Goal: Book appointment/travel/reservation

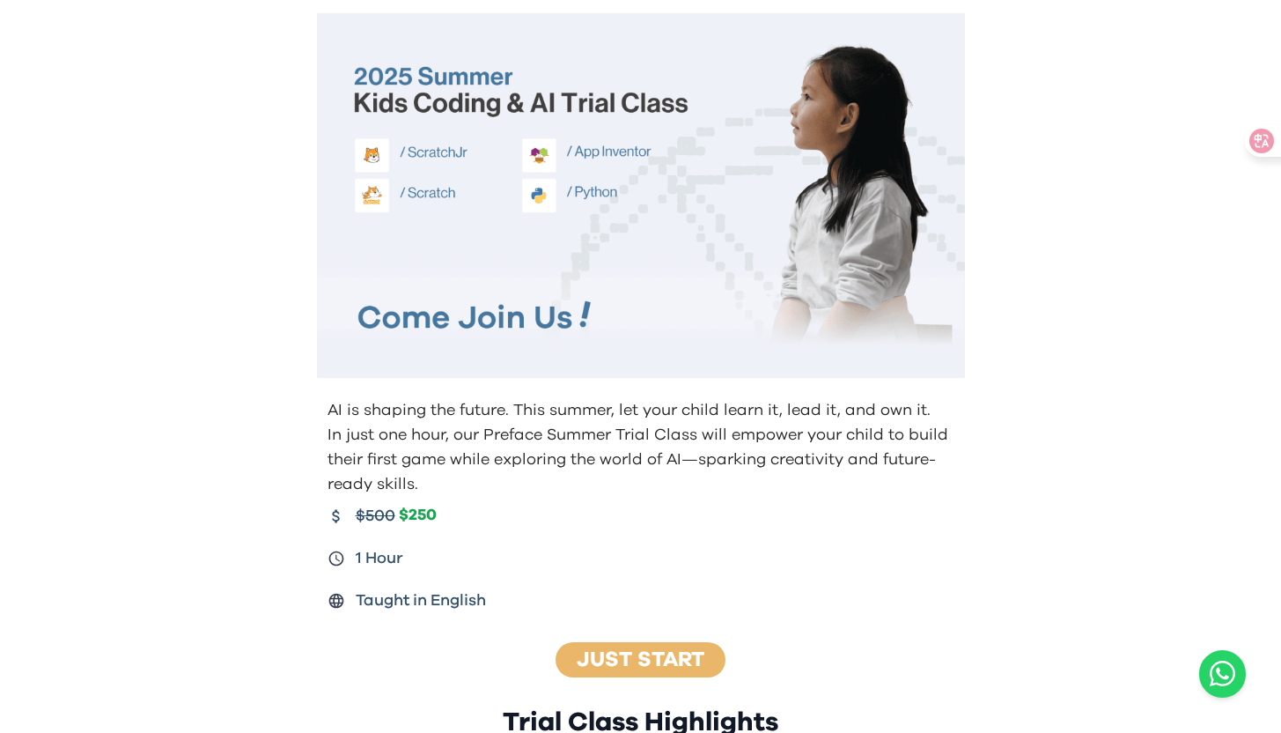
scroll to position [299, 0]
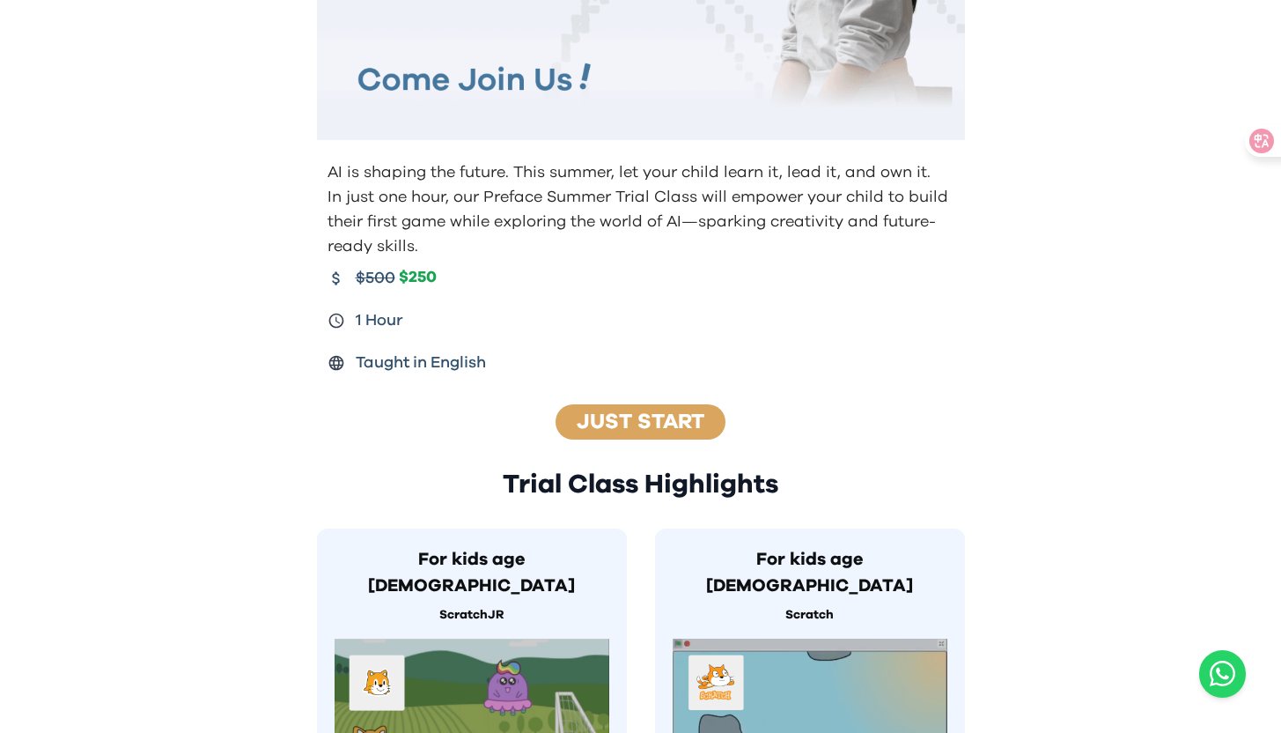
click at [670, 412] on link "Just Start" at bounding box center [641, 421] width 128 height 21
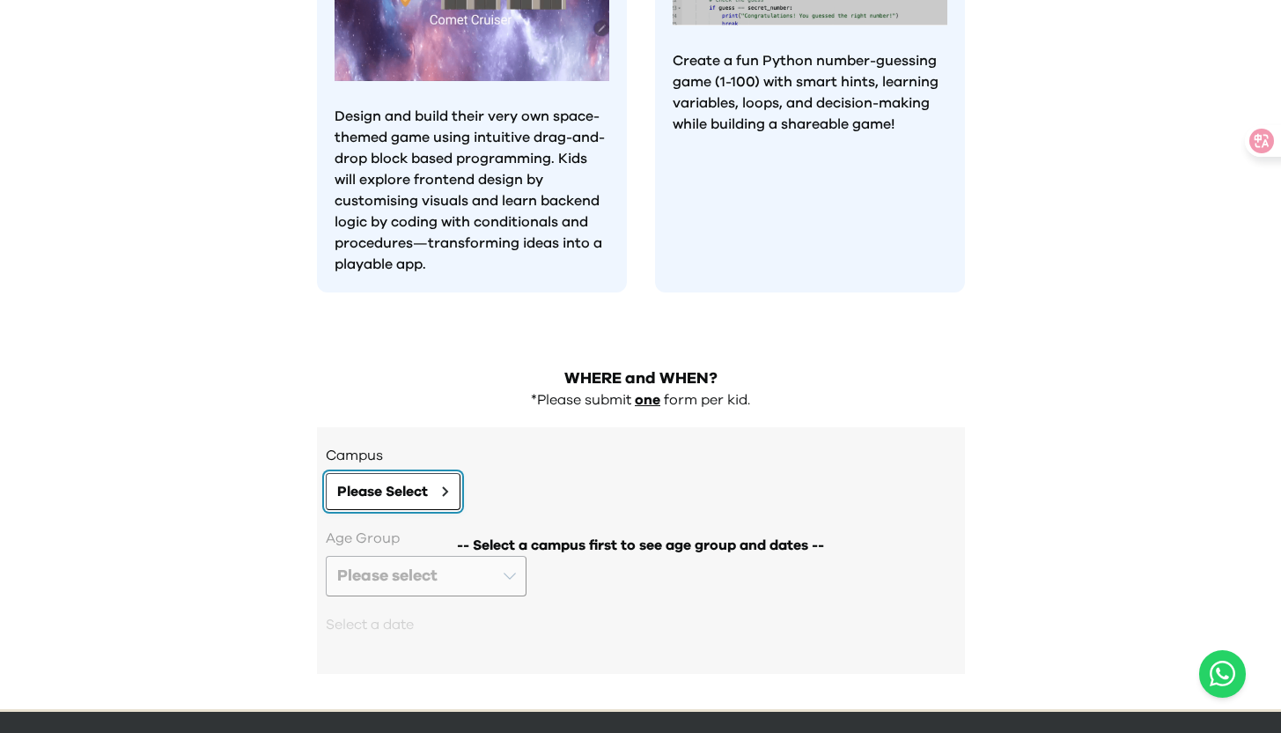
click at [430, 473] on button "Please Select" at bounding box center [393, 491] width 135 height 37
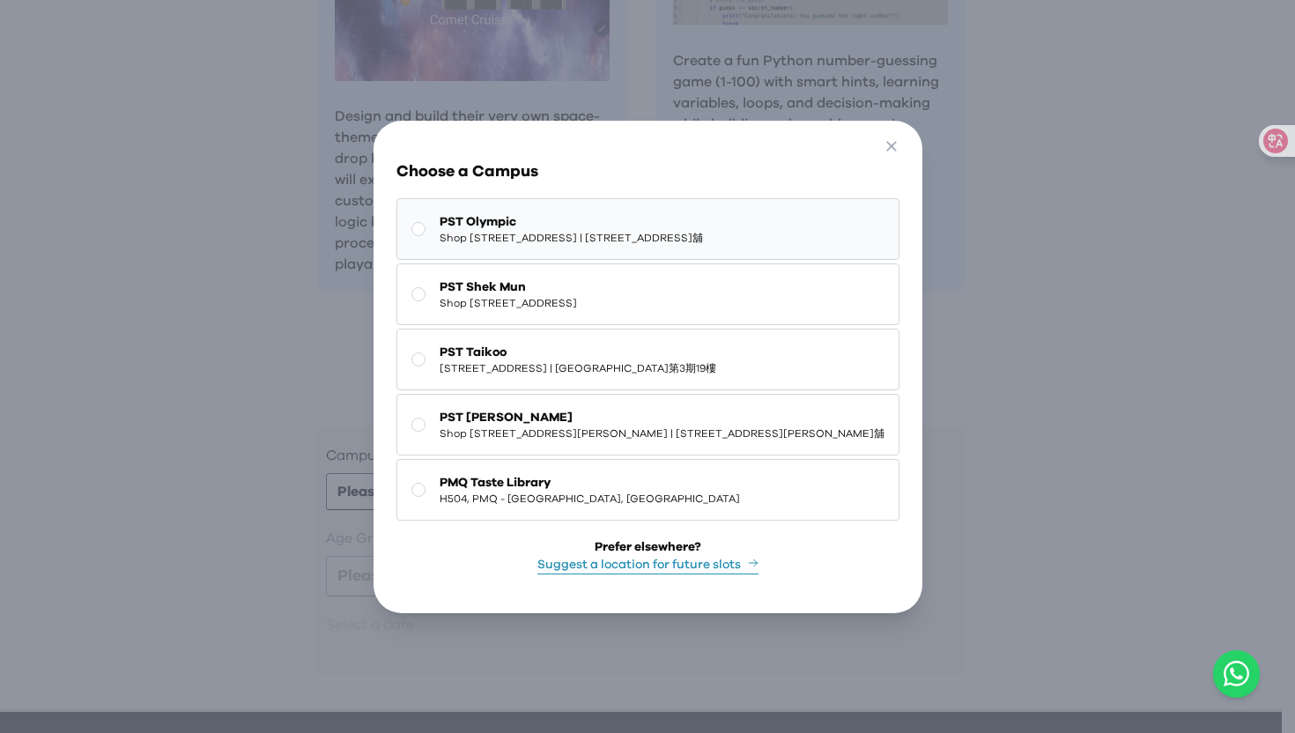
click at [587, 231] on span "Shop 118-119, 1/F, Olympian City 1, 11 Hoi Fai Road, Tai Kok Tsui | 大角咀海輝道11號奧海…" at bounding box center [570, 238] width 263 height 14
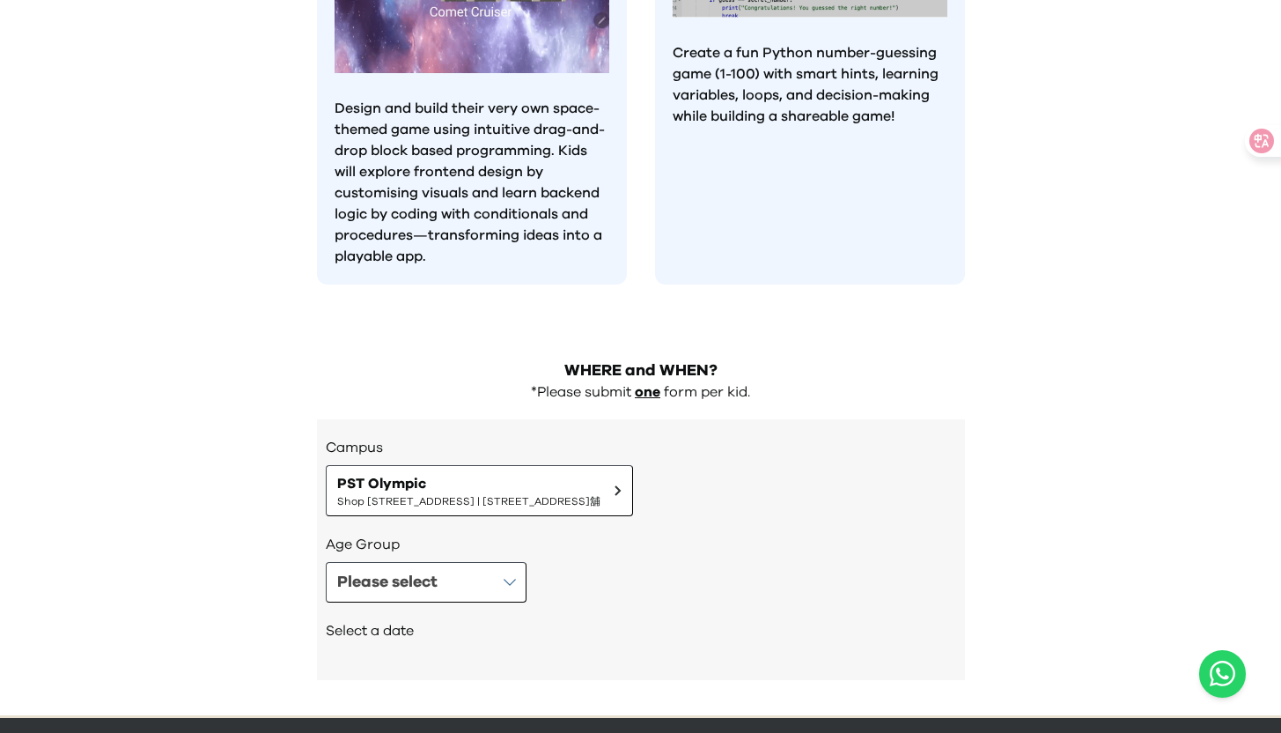
scroll to position [1603, 0]
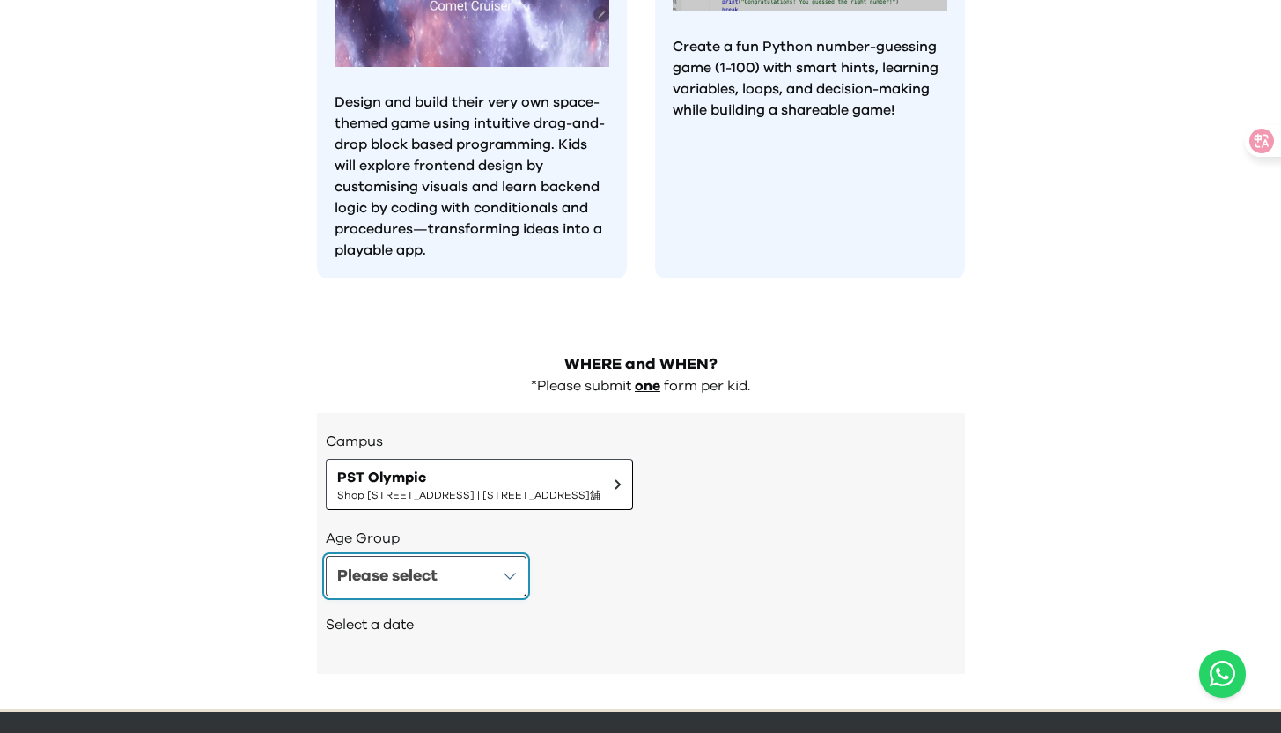
click at [477, 556] on button "Please select" at bounding box center [426, 576] width 201 height 41
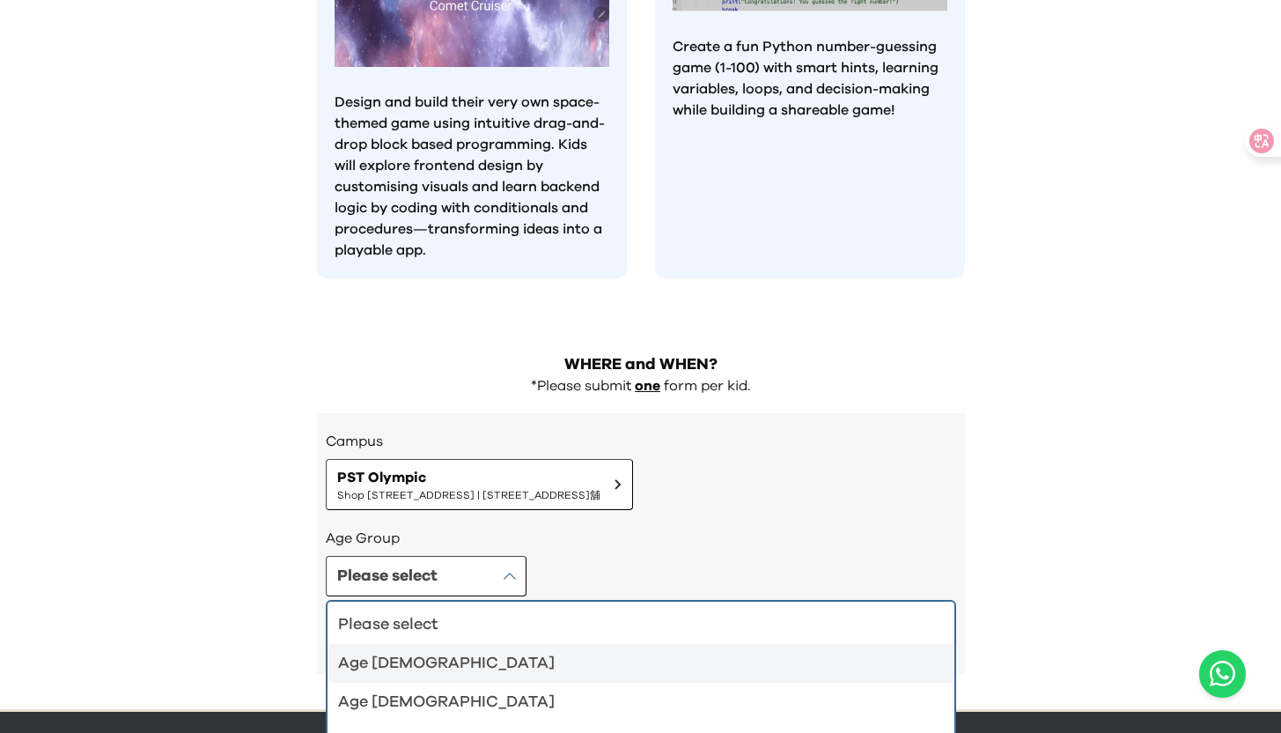
click at [422, 651] on div "Age 4-5" at bounding box center [630, 663] width 585 height 25
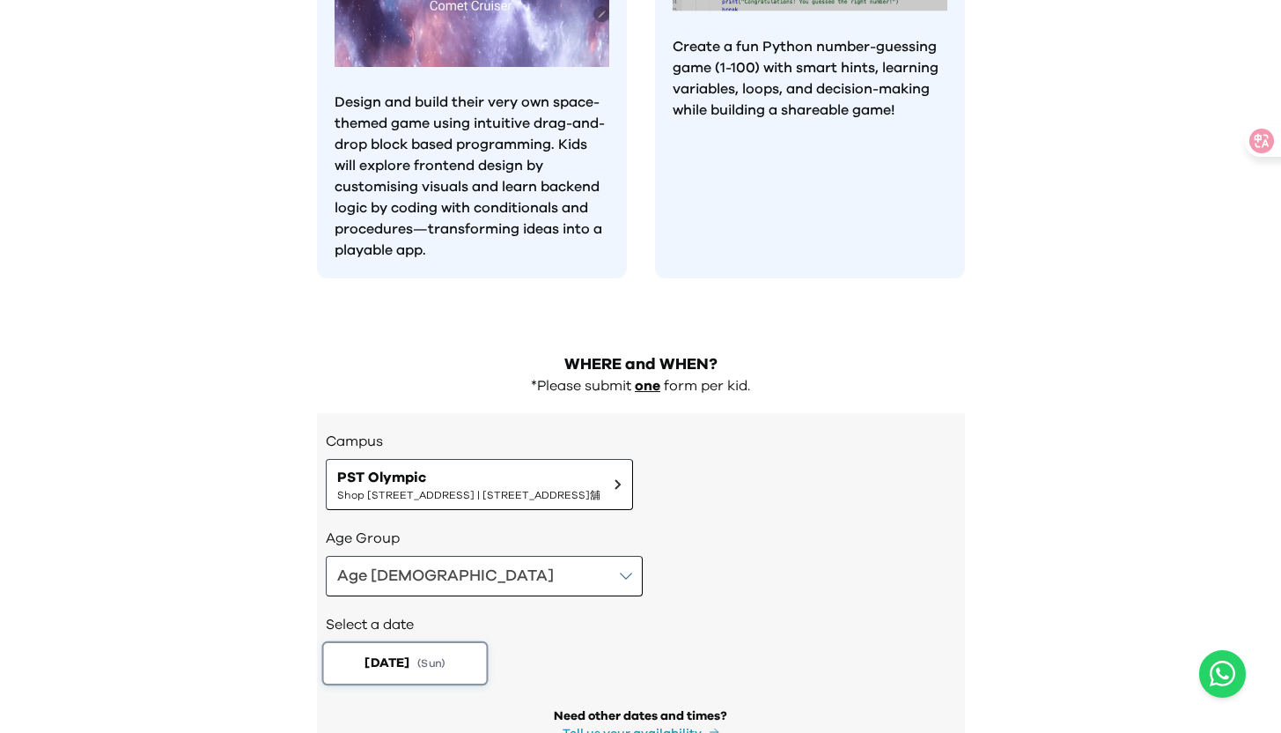
click at [459, 641] on button "2025-08-17 ( Sun )" at bounding box center [404, 663] width 166 height 44
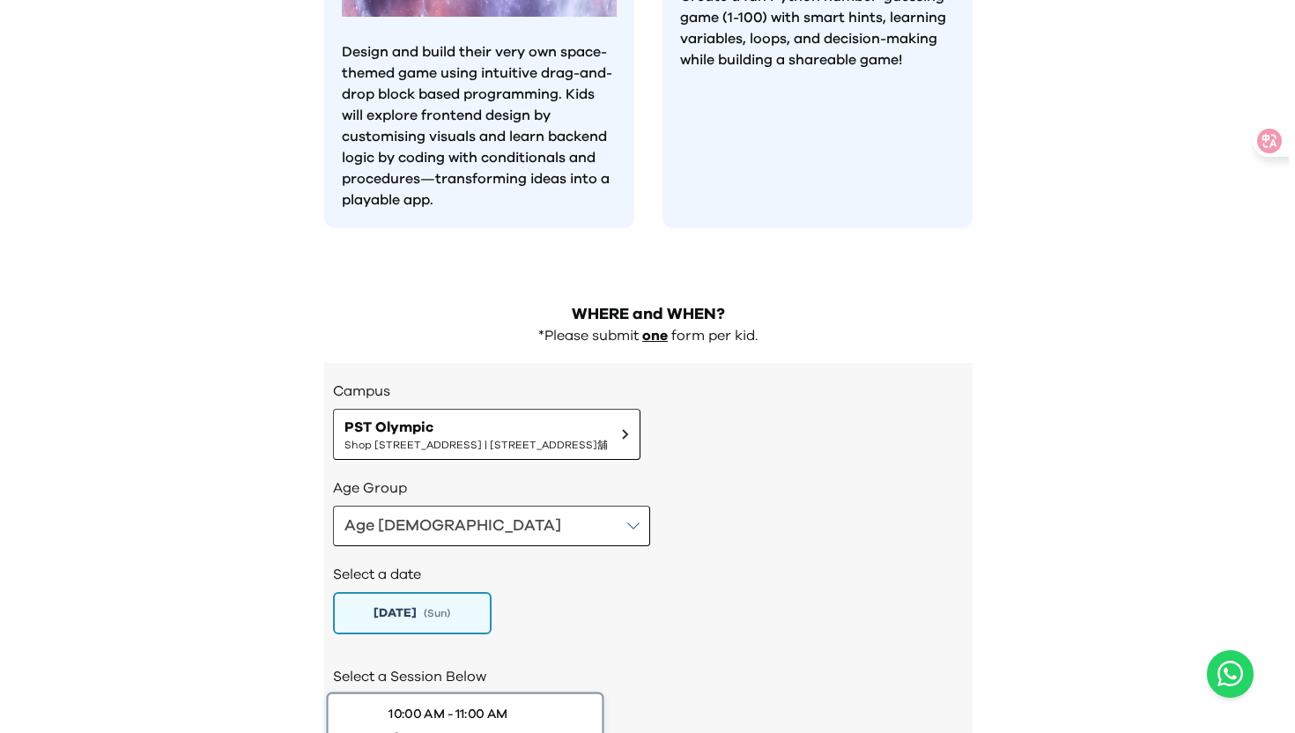
scroll to position [1755, 0]
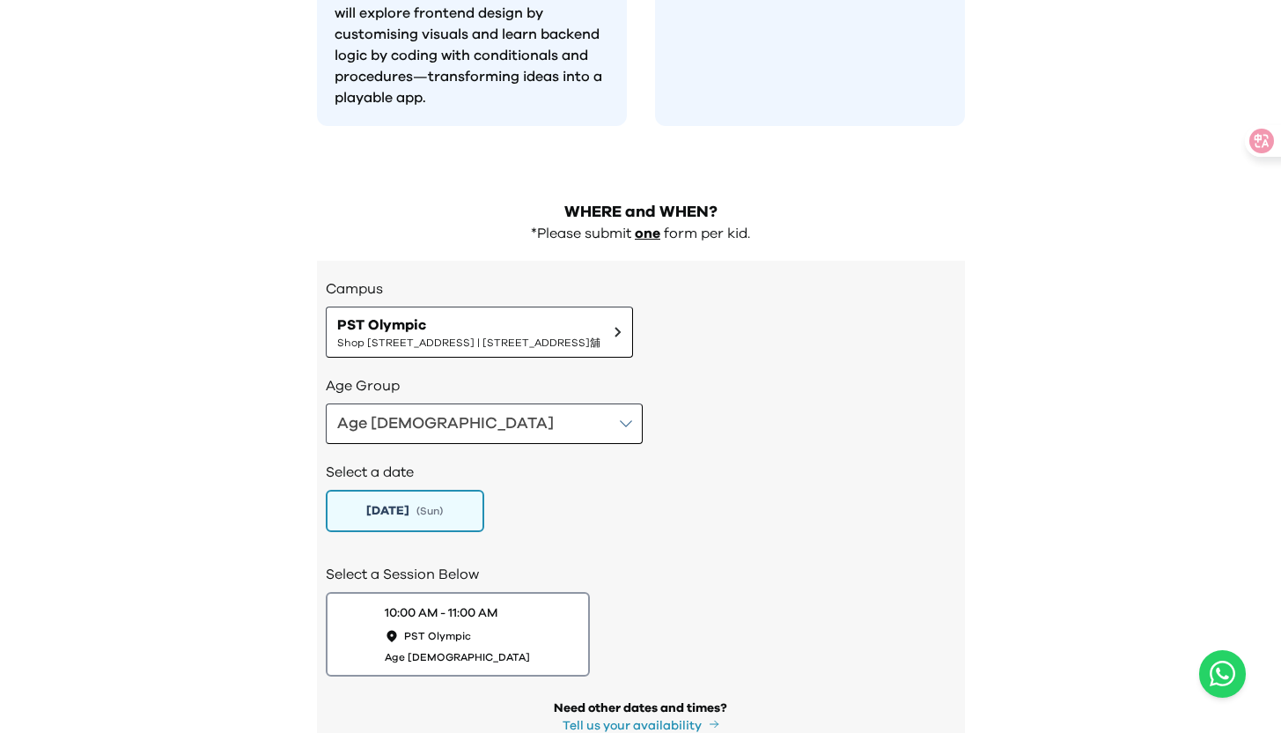
click at [700, 717] on button "Tell us your availability" at bounding box center [641, 726] width 157 height 18
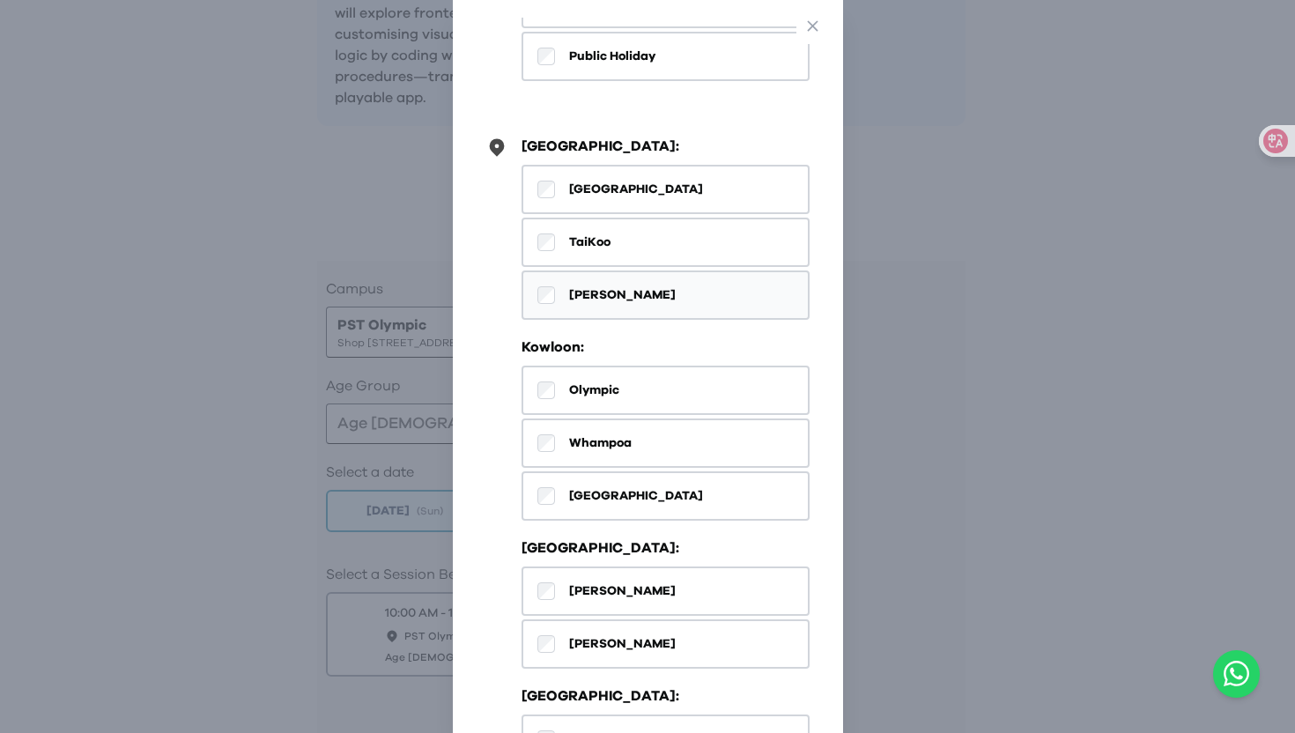
scroll to position [782, 0]
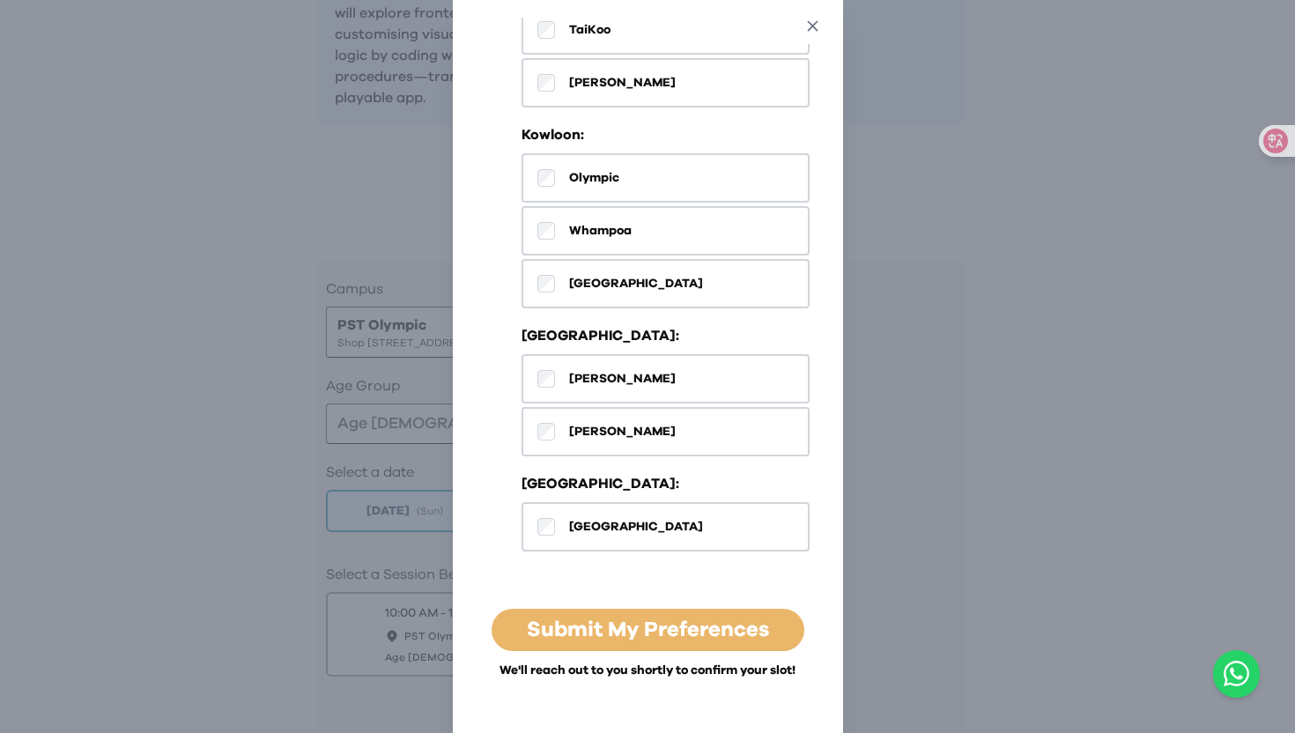
click at [817, 30] on icon "button" at bounding box center [812, 25] width 11 height 11
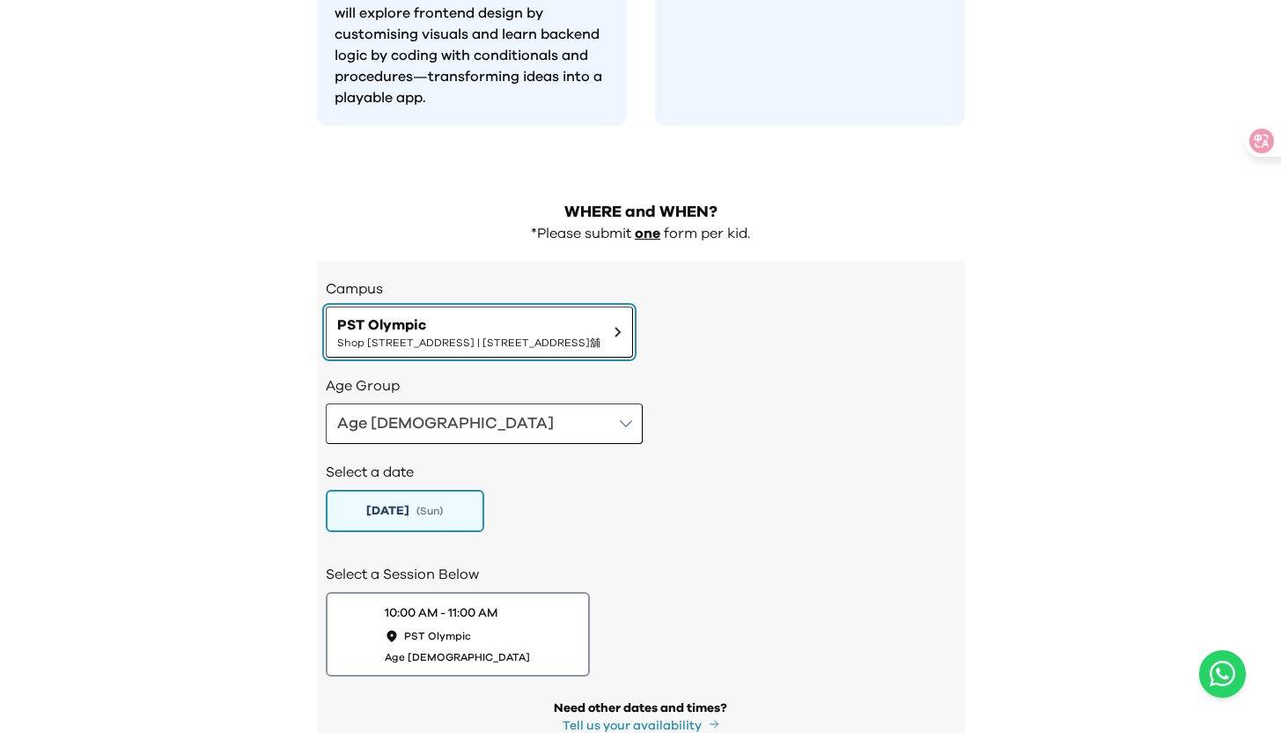
click at [601, 336] on span "Shop 118-119, 1/F, Olympian City 1, 11 Hoi Fai Road, Tai Kok Tsui | 大角咀海輝道11號奧海…" at bounding box center [468, 343] width 263 height 14
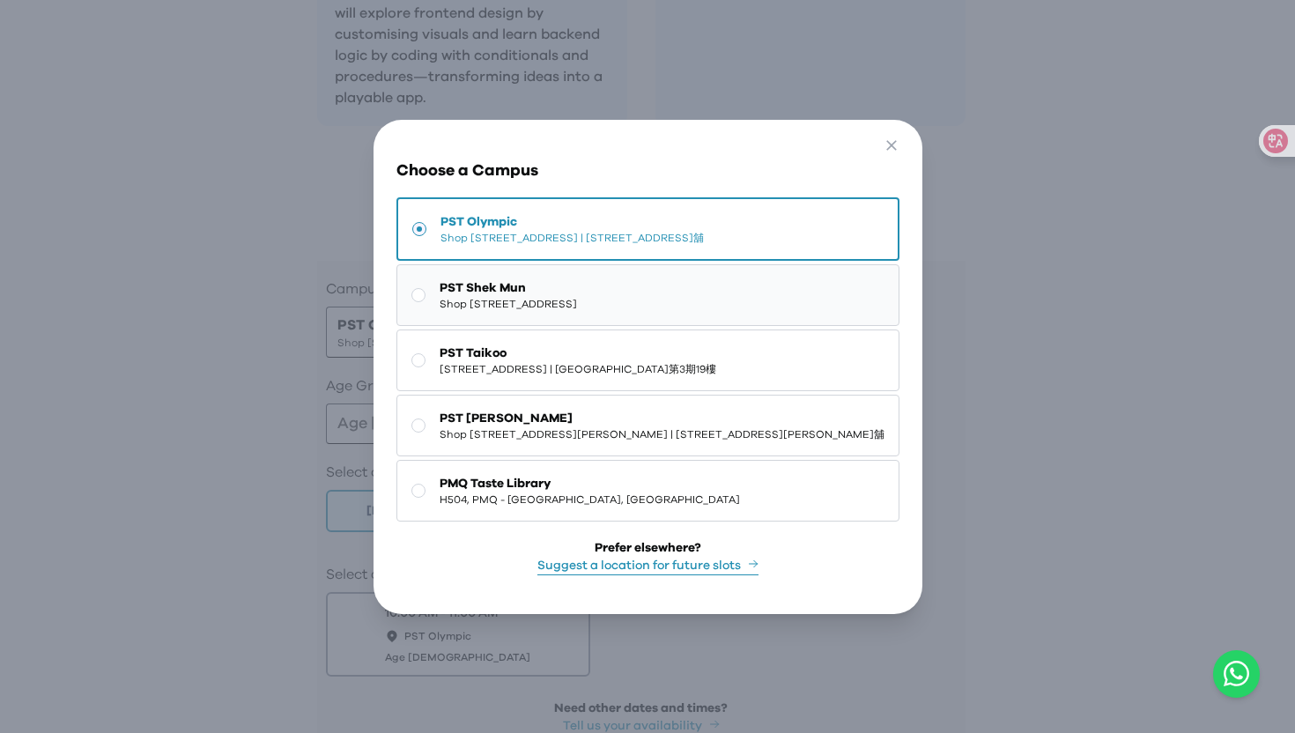
click at [577, 309] on span "Shop 227, 2/F, Kings Wing Plaza 1, No.3 On Kwan Street, Shek Mun | 石門安群街3號京瑞廣場一…" at bounding box center [507, 304] width 137 height 14
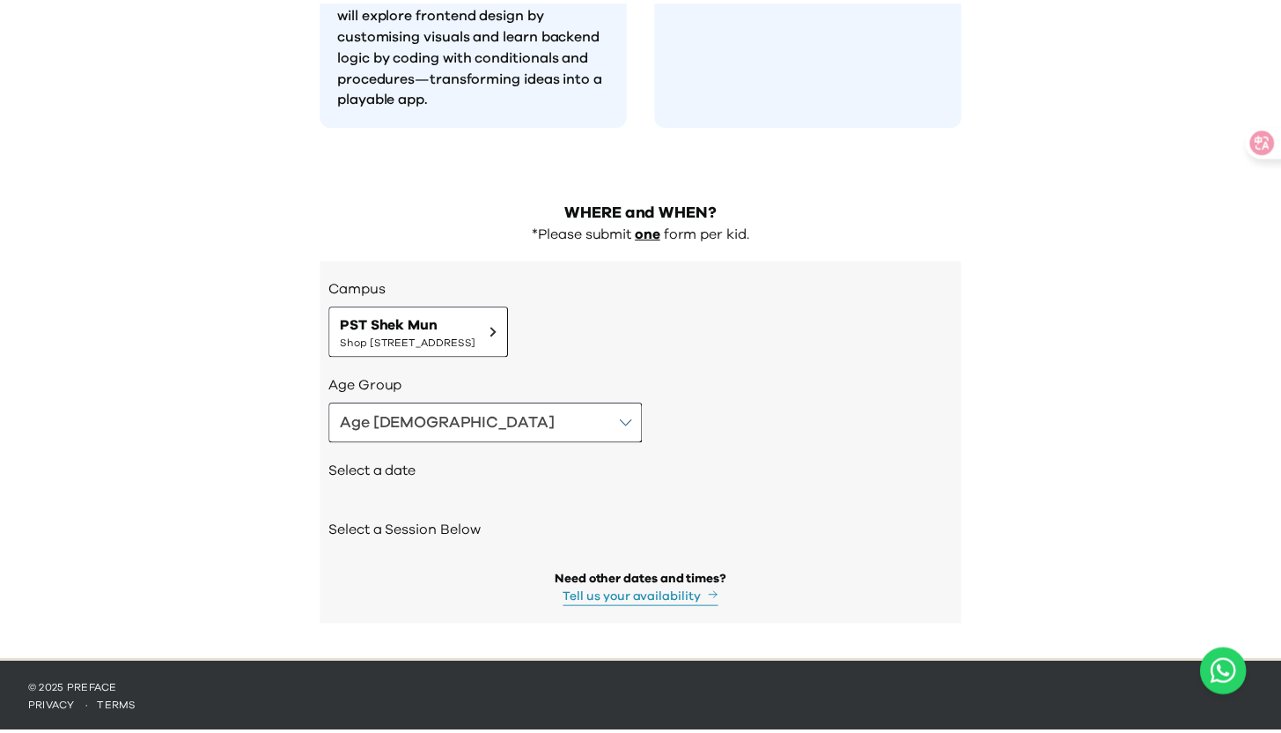
scroll to position [1708, 0]
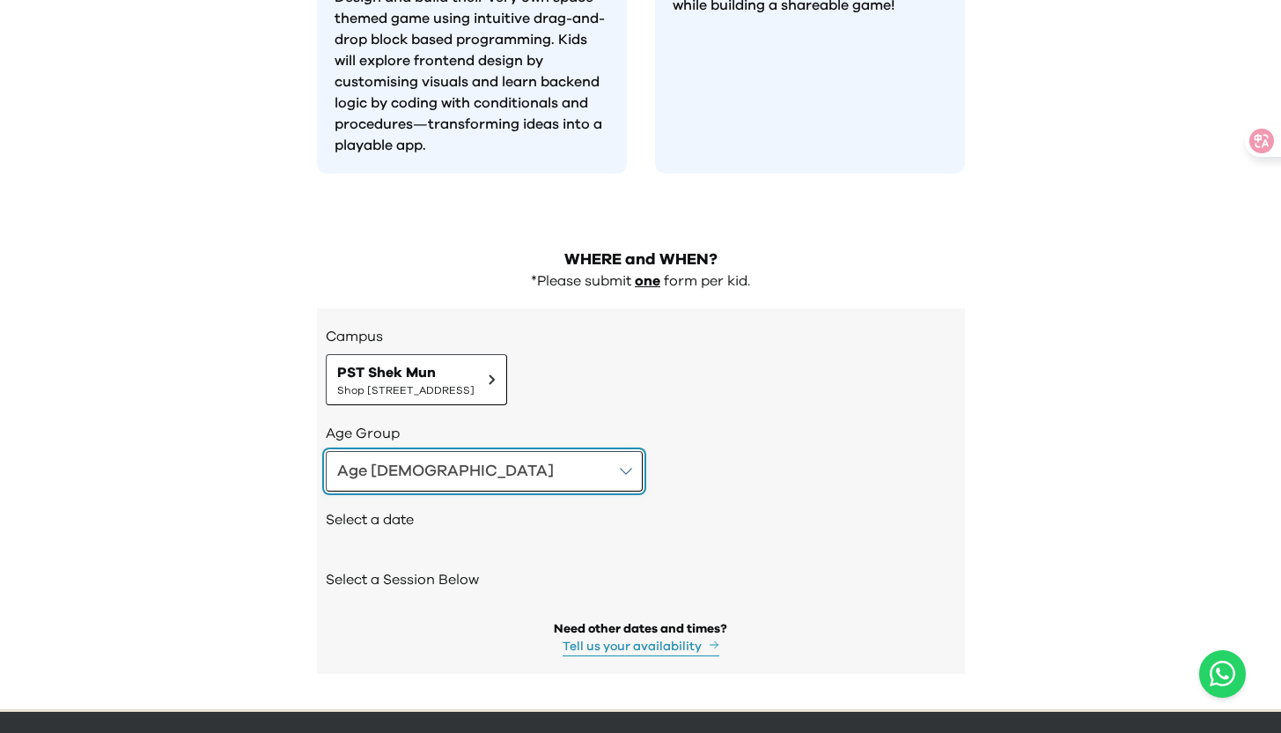
click at [436, 451] on button "Age 4-5" at bounding box center [484, 471] width 317 height 41
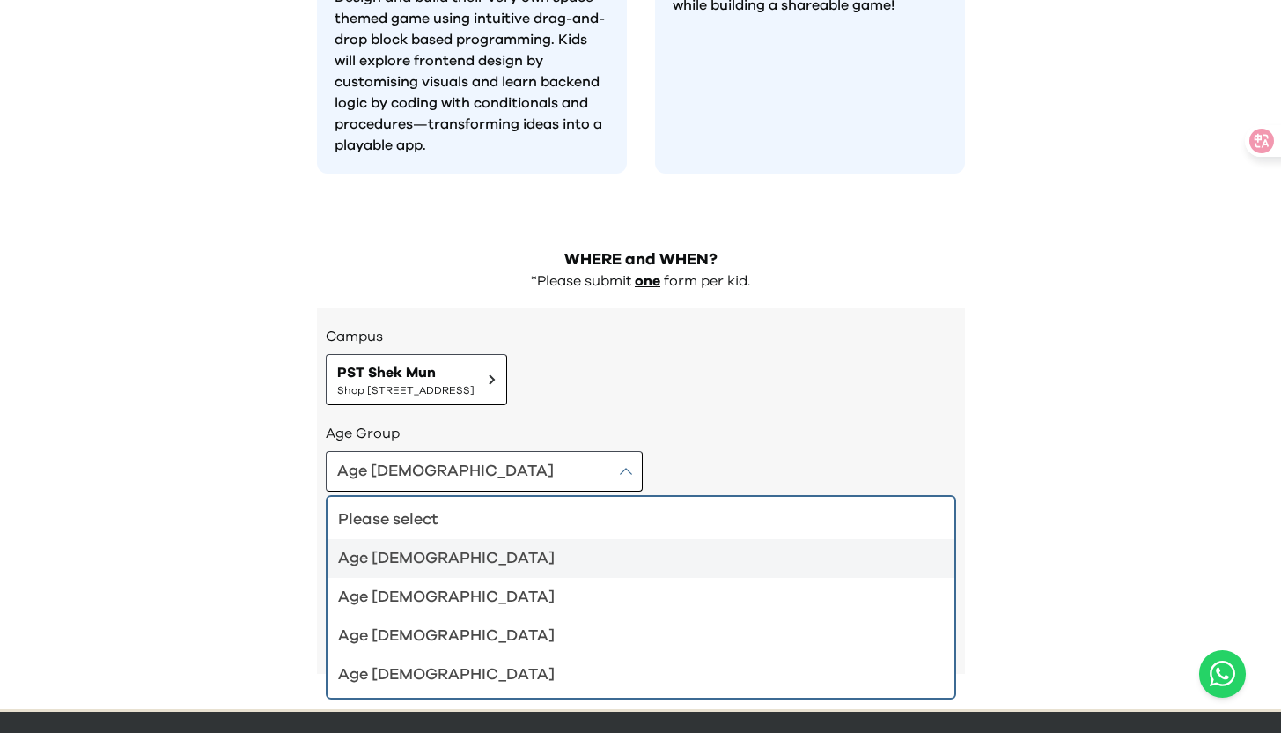
click at [582, 451] on div "Age 4-5 Please select Age 4-5 Age 6-7 Age 8-9 Age 10-12" at bounding box center [641, 471] width 631 height 41
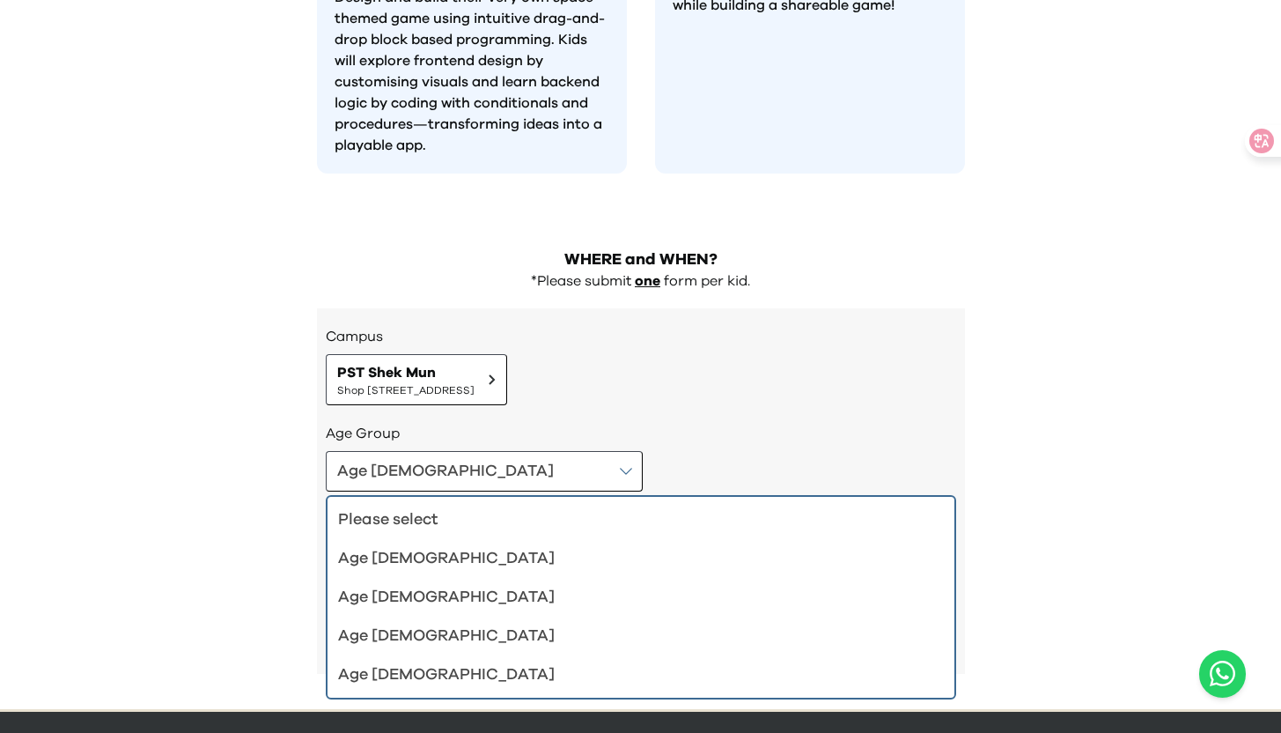
click at [437, 585] on div "Age 6-7" at bounding box center [630, 597] width 585 height 25
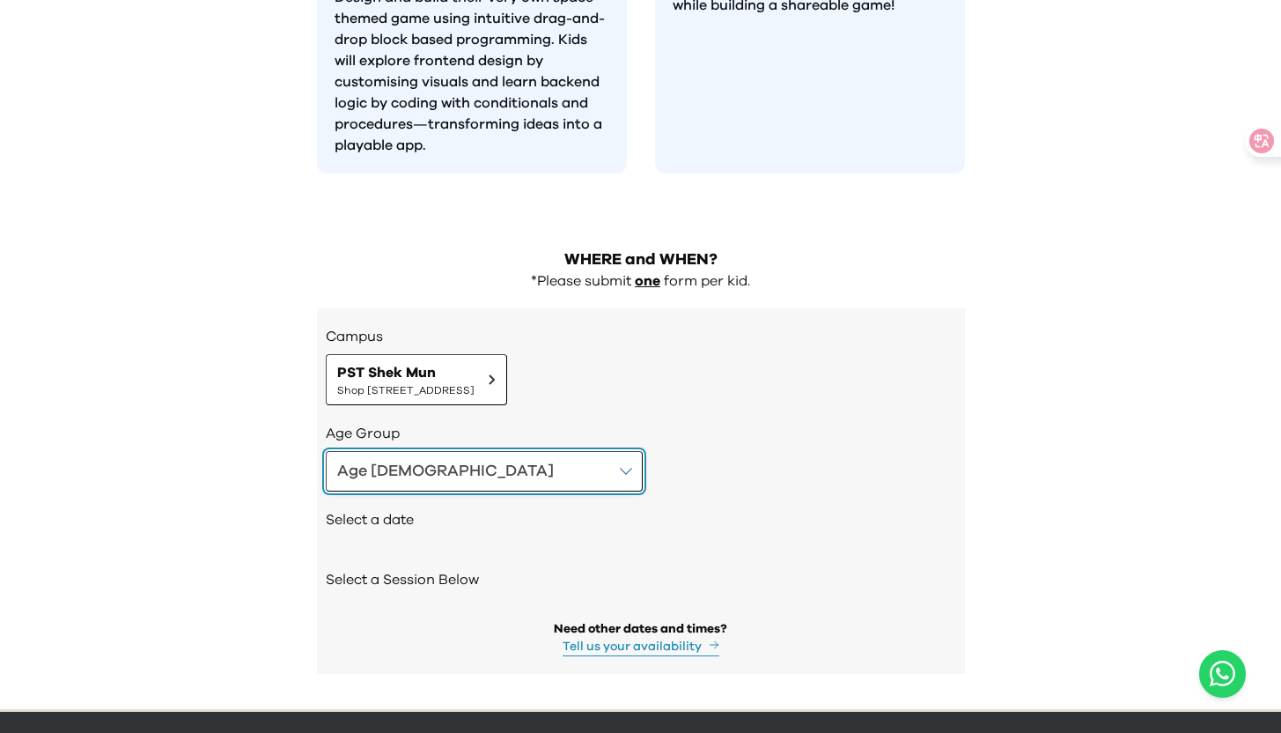
click at [451, 451] on button "Age 6-7" at bounding box center [484, 471] width 317 height 41
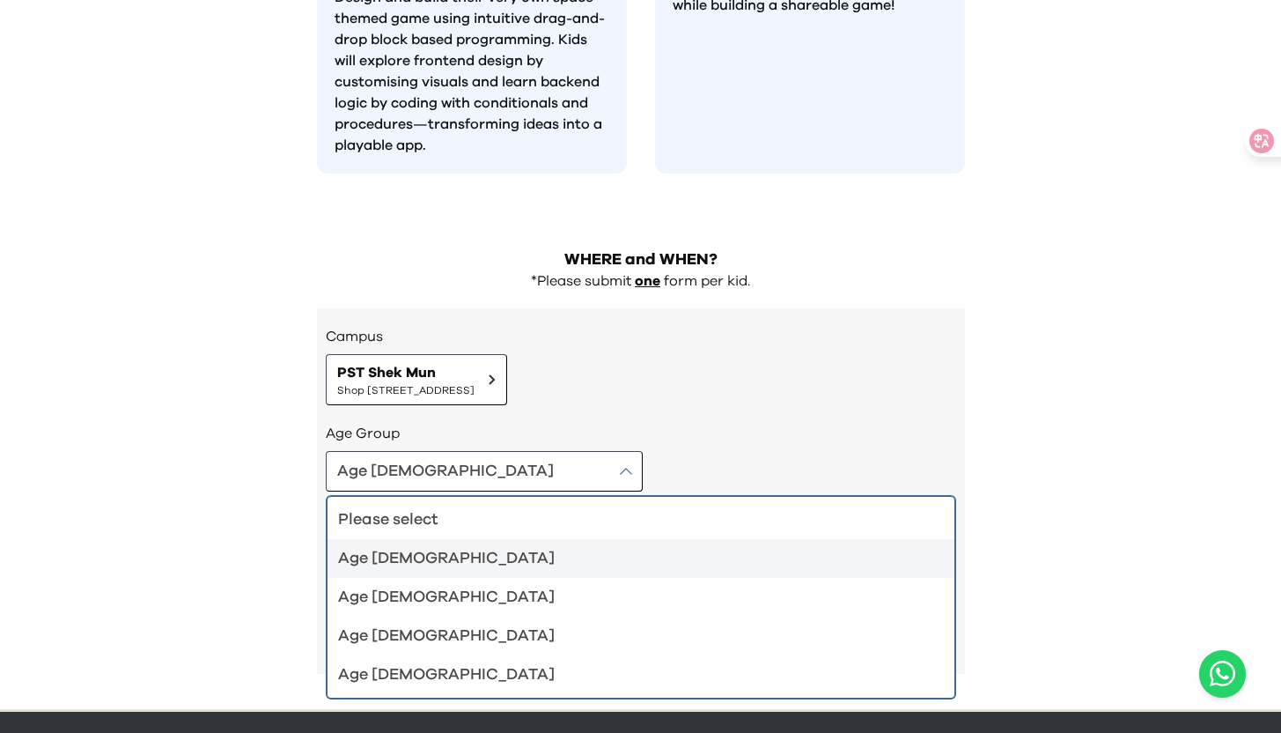
click at [448, 546] on div "Age 4-5" at bounding box center [630, 558] width 585 height 25
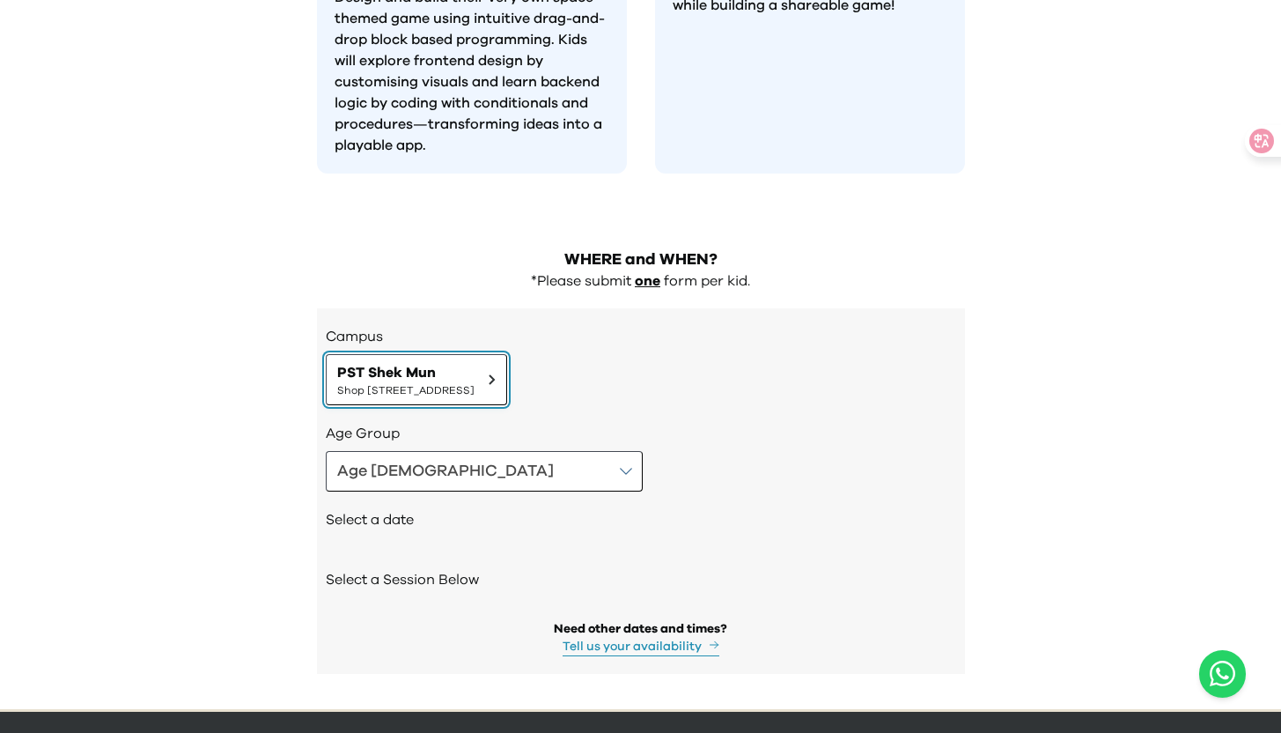
click at [475, 383] on span "Shop 227, 2/F, Kings Wing Plaza 1, No.3 On Kwan Street, Shek Mun | 石門安群街3號京瑞廣場一…" at bounding box center [405, 390] width 137 height 14
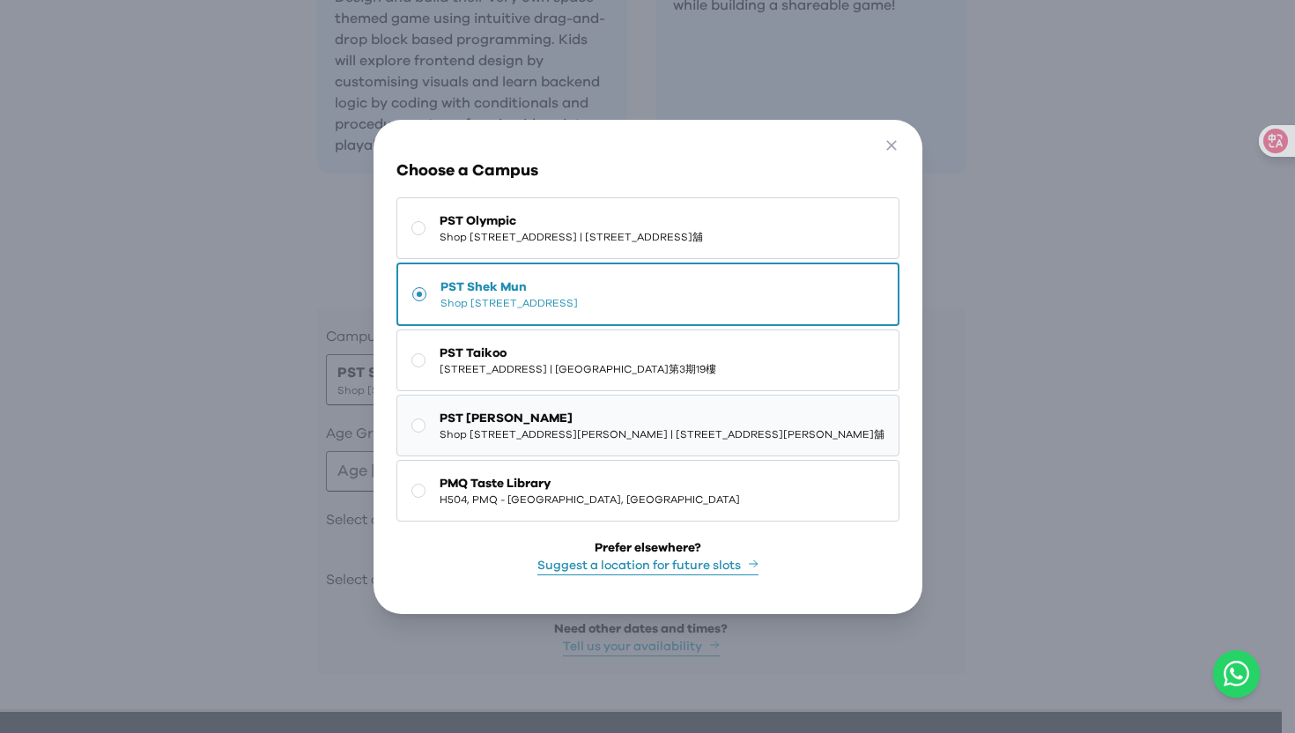
click at [535, 456] on button "PST Tseung Kwan O Shop 112, 1/F, Ocean Popwalk, 28 Tong Chun Street, Tseung Kwa…" at bounding box center [647, 426] width 503 height 62
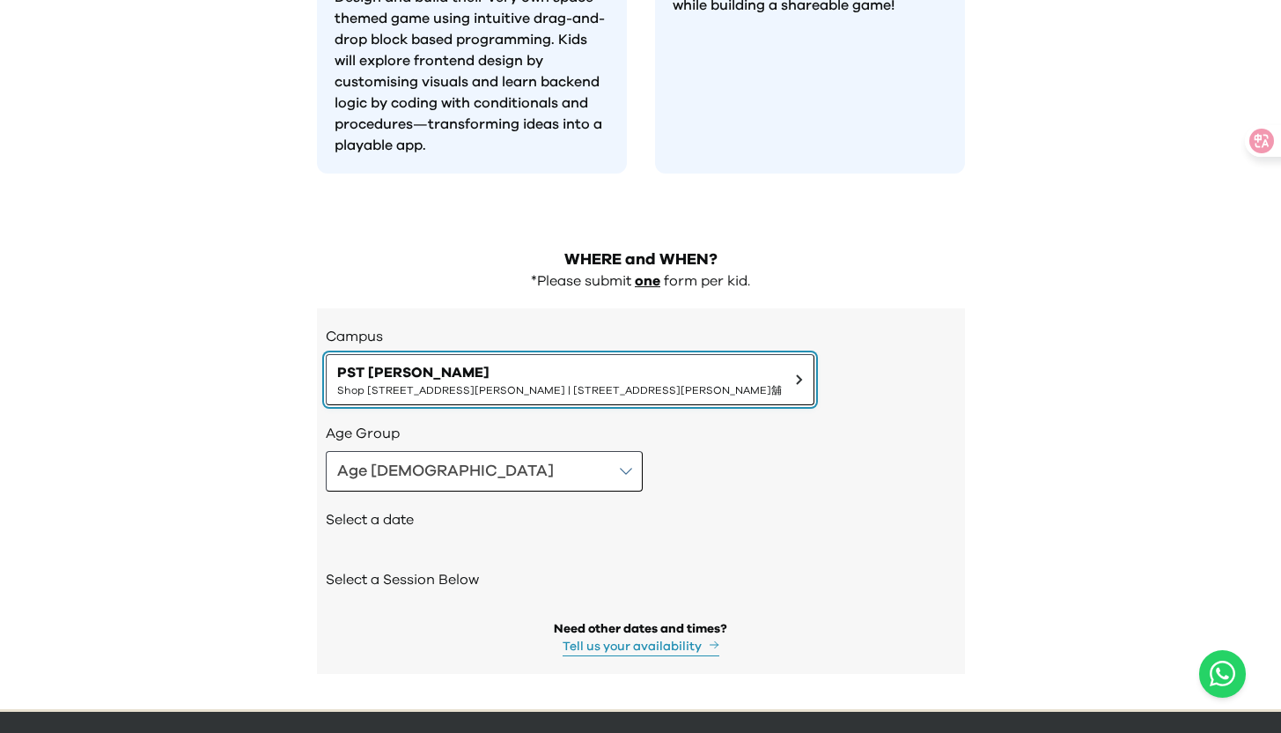
click at [551, 362] on span "PST Tseung Kwan O" at bounding box center [559, 372] width 445 height 21
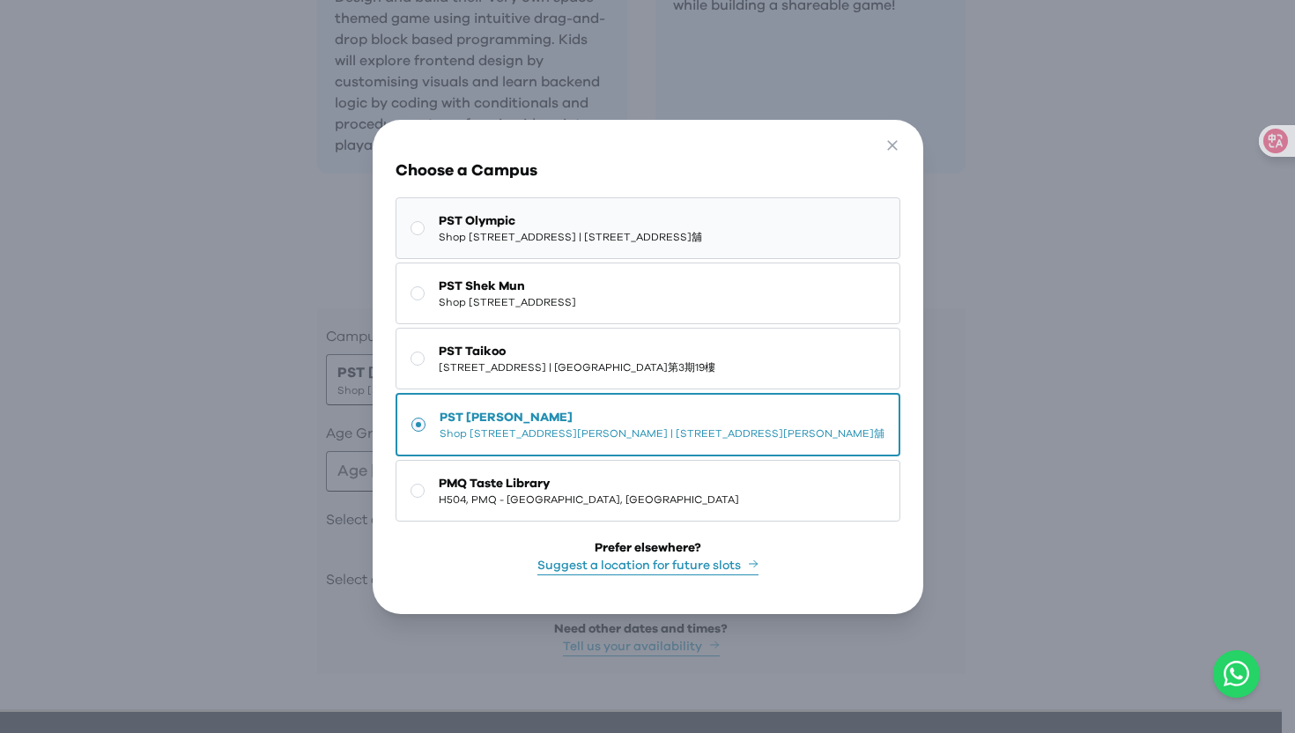
click at [606, 230] on span "Shop 118-119, 1/F, Olympian City 1, 11 Hoi Fai Road, Tai Kok Tsui | 大角咀海輝道11號奧海…" at bounding box center [570, 237] width 263 height 14
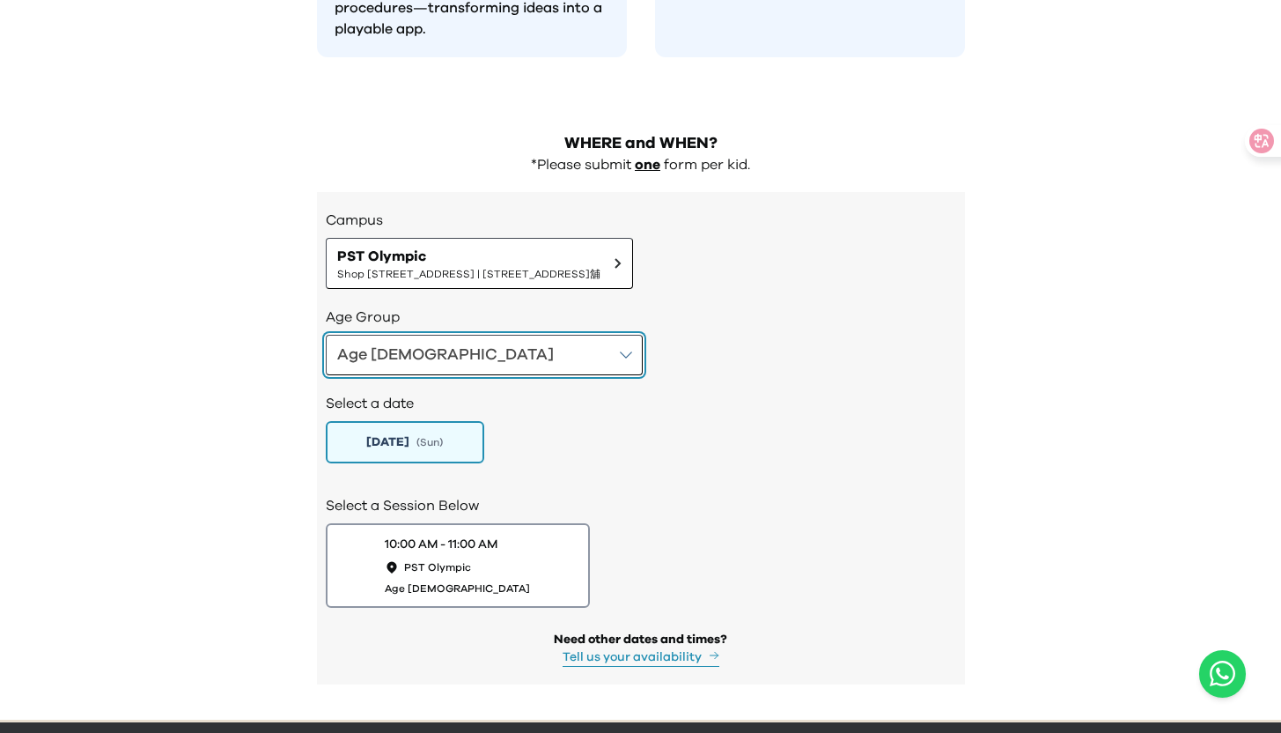
scroll to position [1823, 0]
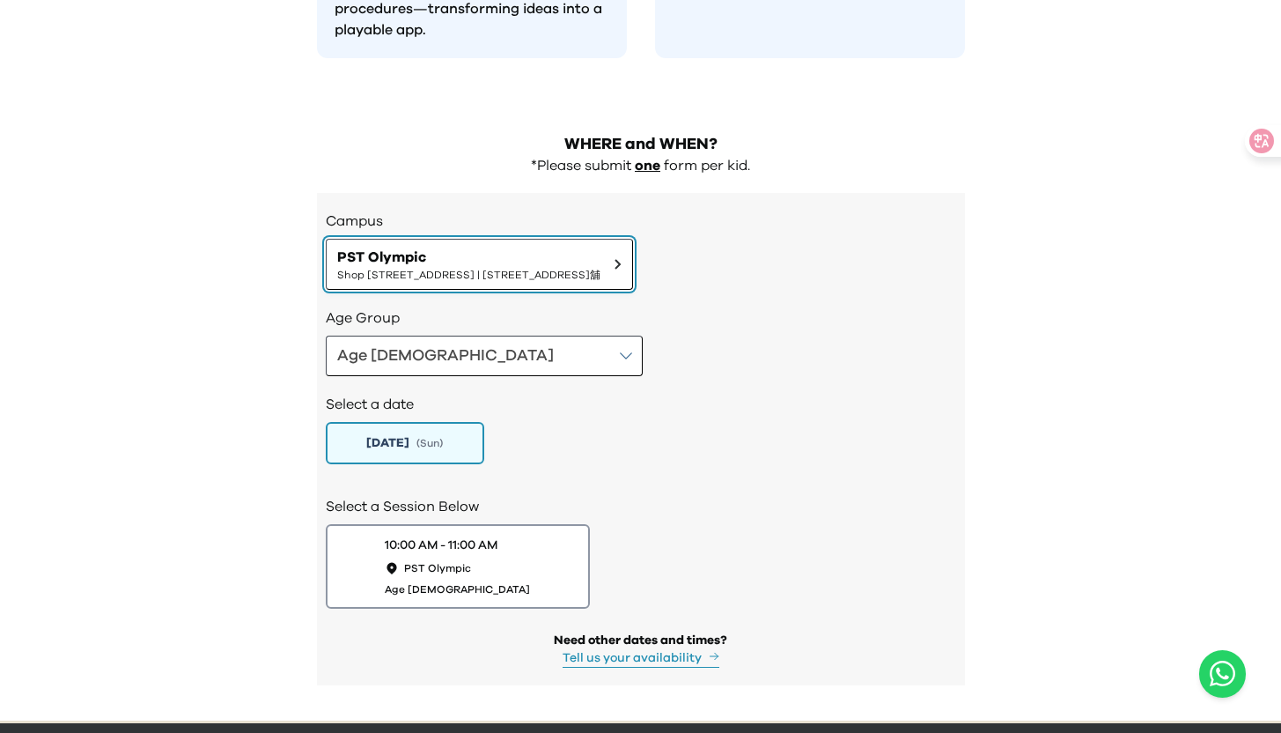
click at [601, 268] on span "Shop 118-119, 1/F, Olympian City 1, 11 Hoi Fai Road, Tai Kok Tsui | 大角咀海輝道11號奧海…" at bounding box center [468, 275] width 263 height 14
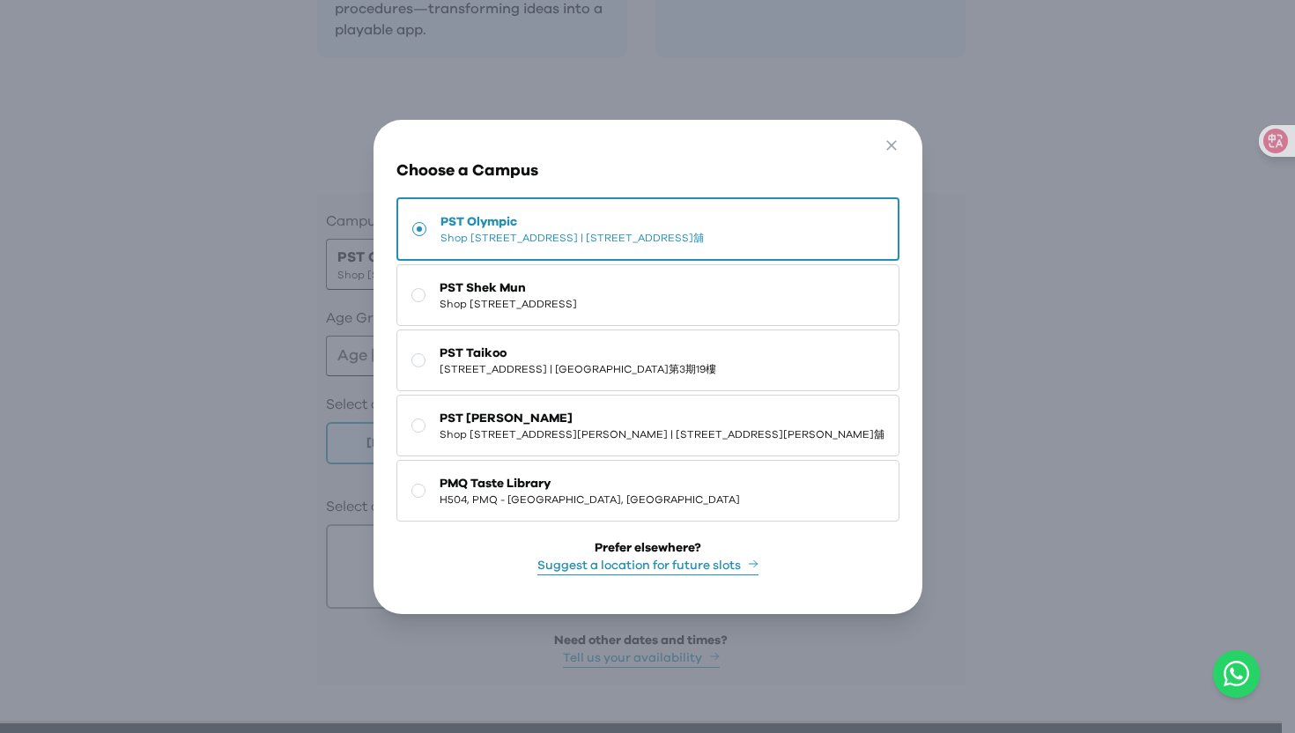
click at [1048, 248] on div "Go Back Close Choose a Campus PST Olympic Shop 118-119, 1/F, Olympian City 1, 1…" at bounding box center [647, 366] width 1295 height 733
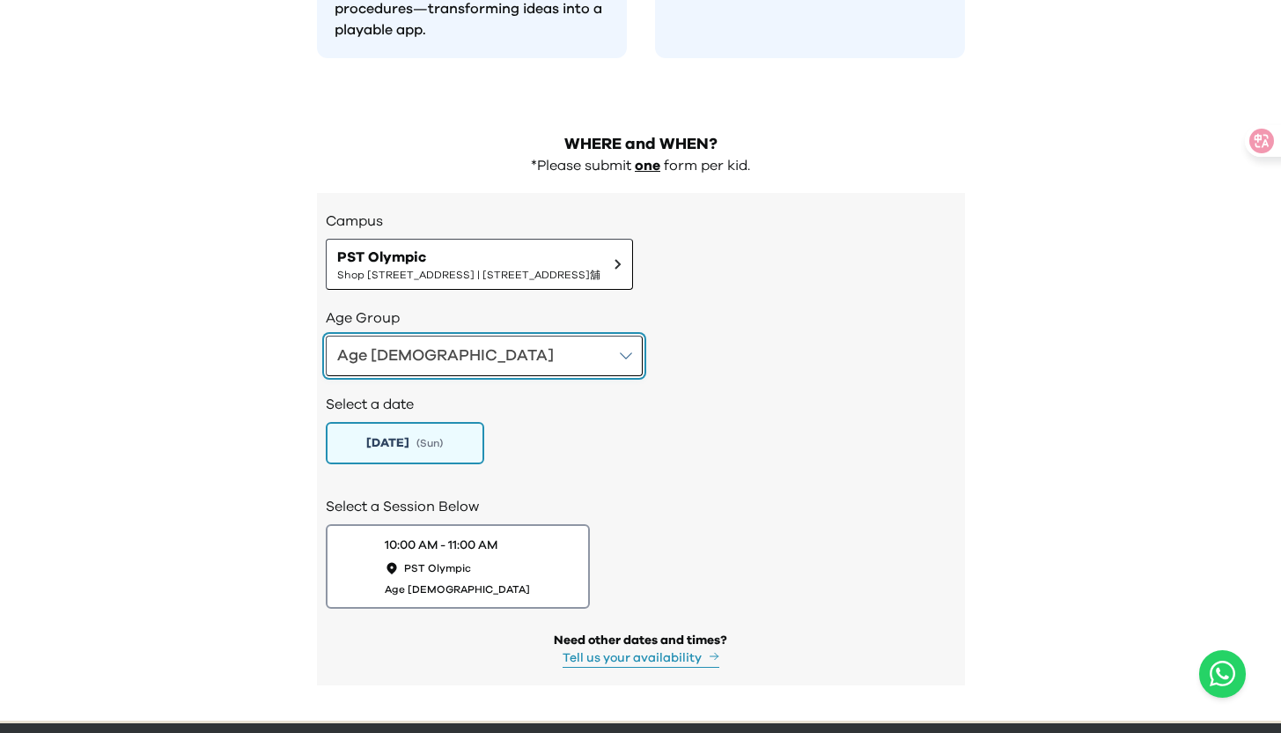
click at [423, 336] on button "Age 4-5" at bounding box center [484, 356] width 317 height 41
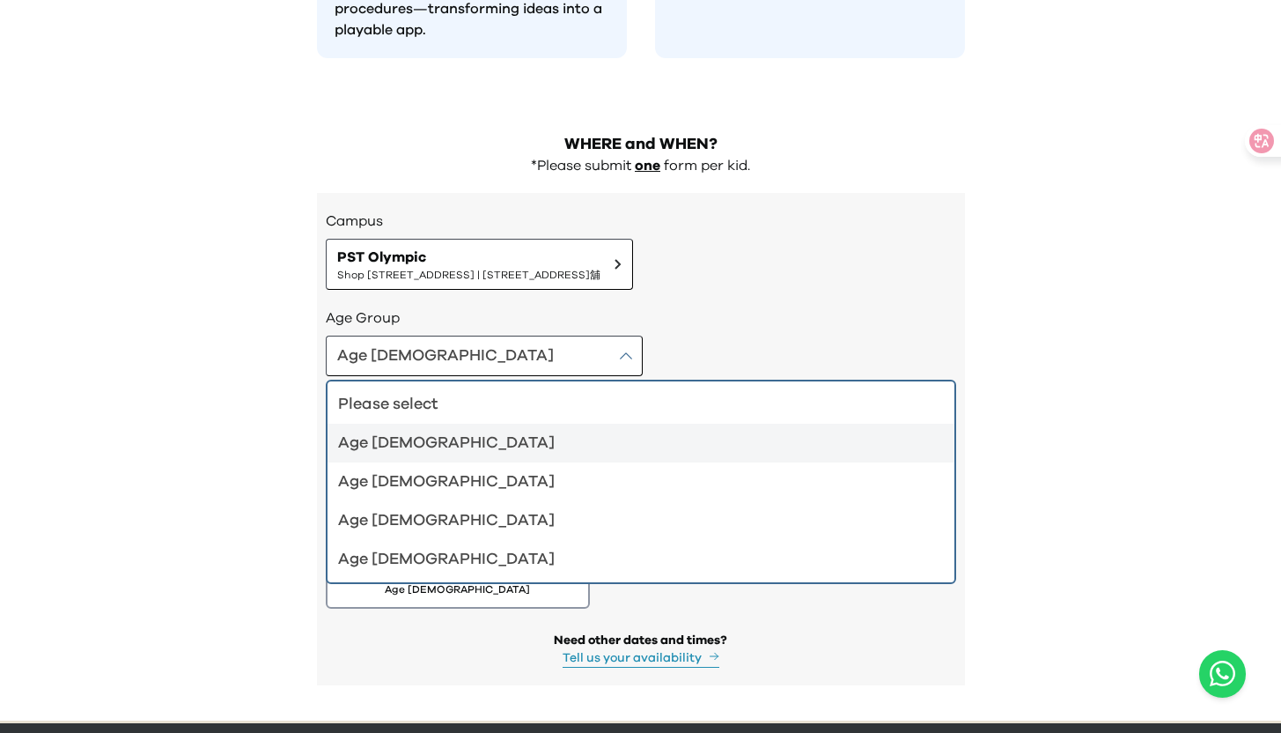
click at [628, 336] on div "Age 4-5 Please select Age 4-5 Age 6-7 Age 8-9 Age 10-12" at bounding box center [641, 356] width 631 height 41
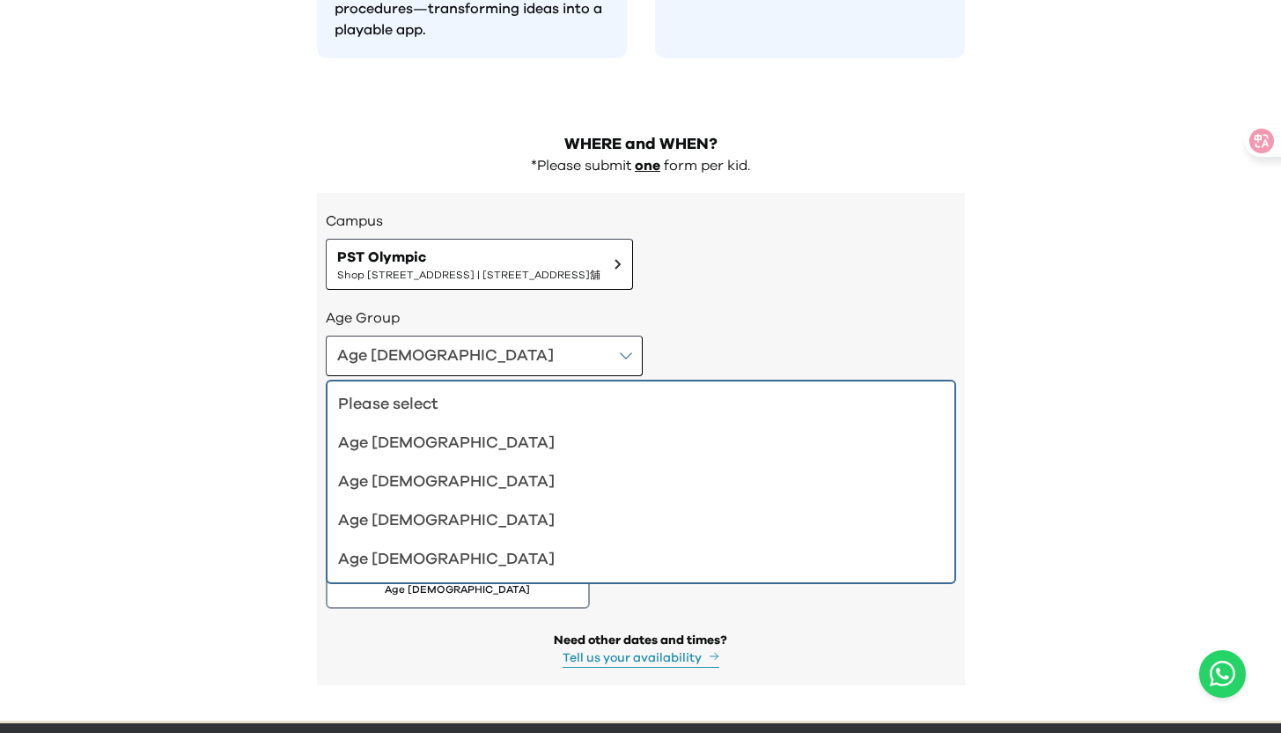
click at [397, 431] on div "Age 4-5" at bounding box center [630, 443] width 585 height 25
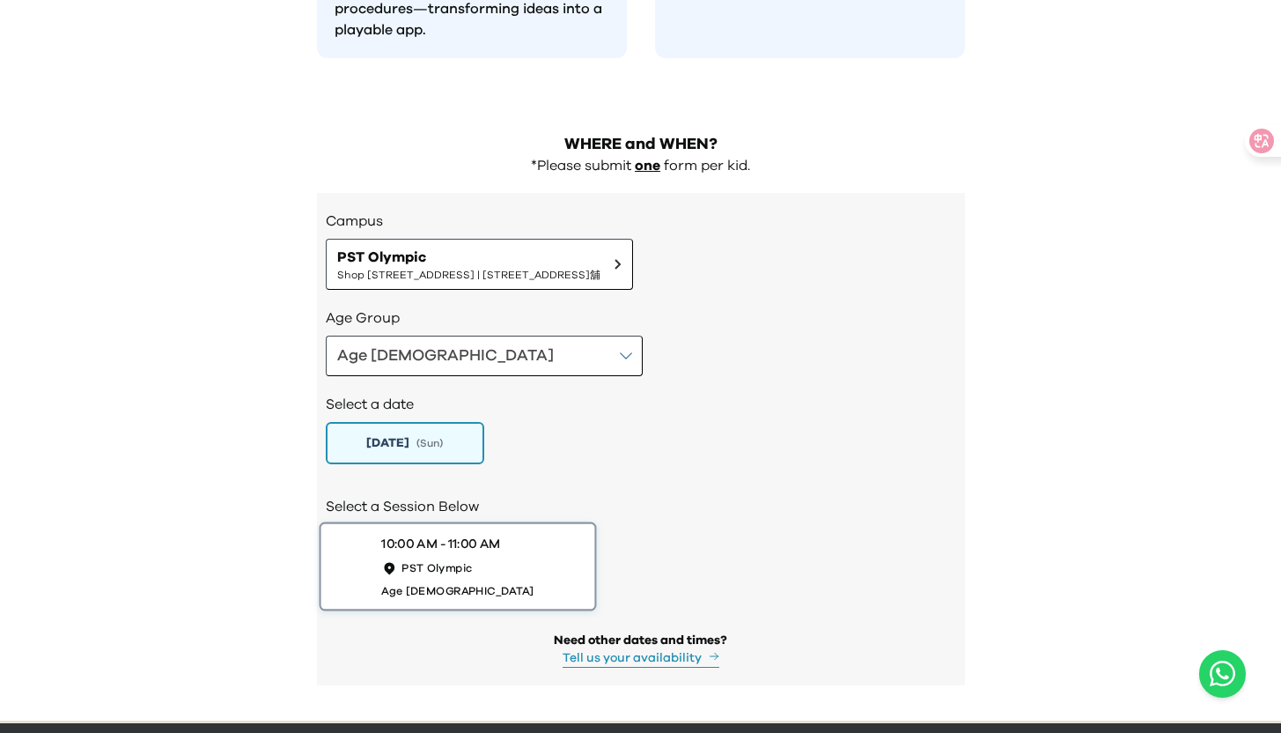
click at [447, 583] on span "Age 4 to 5" at bounding box center [457, 590] width 152 height 15
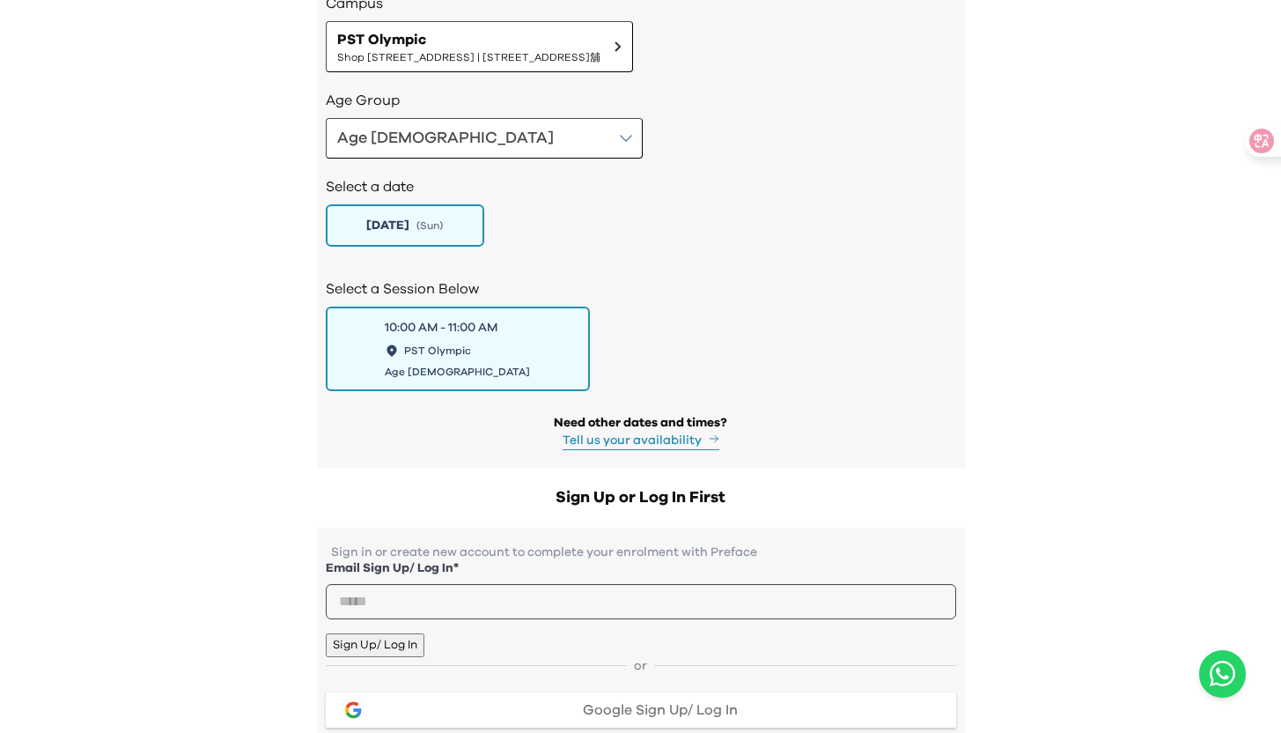
scroll to position [1919, 0]
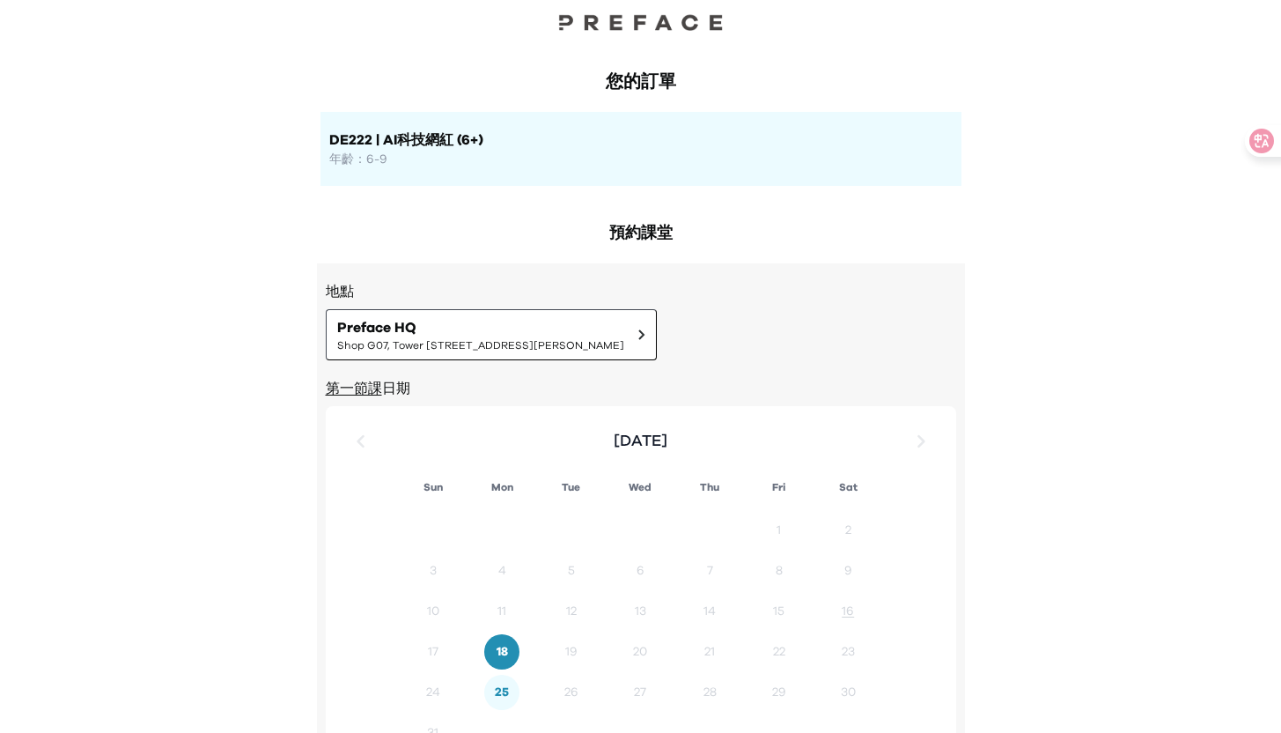
scroll to position [343, 0]
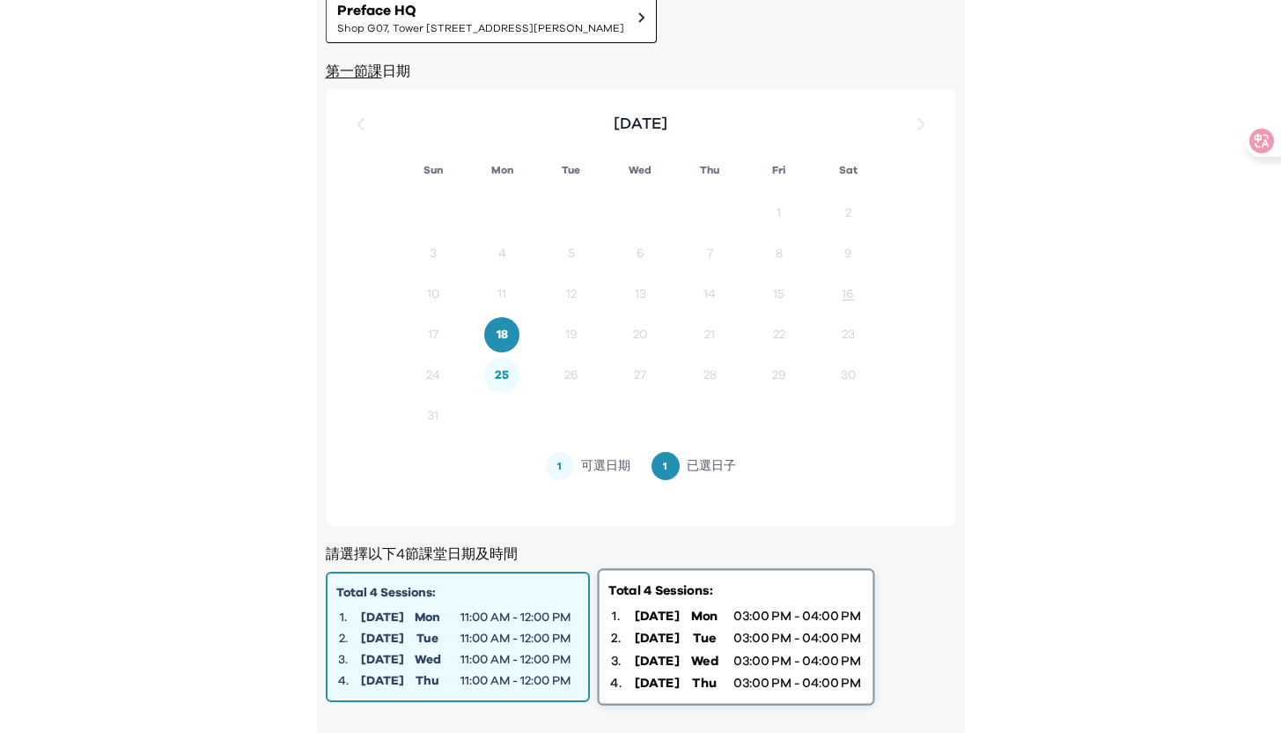
click at [760, 595] on div "Total 4 Sessions:" at bounding box center [736, 590] width 255 height 18
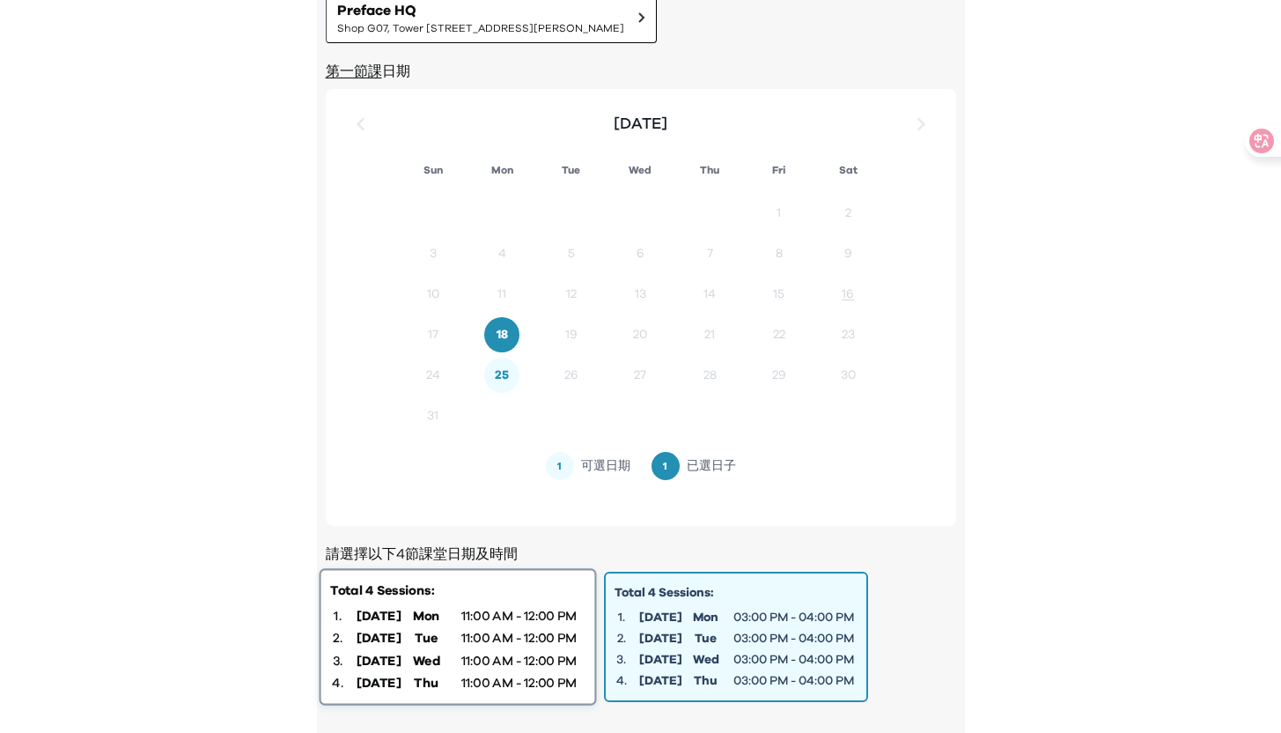
click at [486, 590] on div "Total 4 Sessions:" at bounding box center [457, 590] width 255 height 18
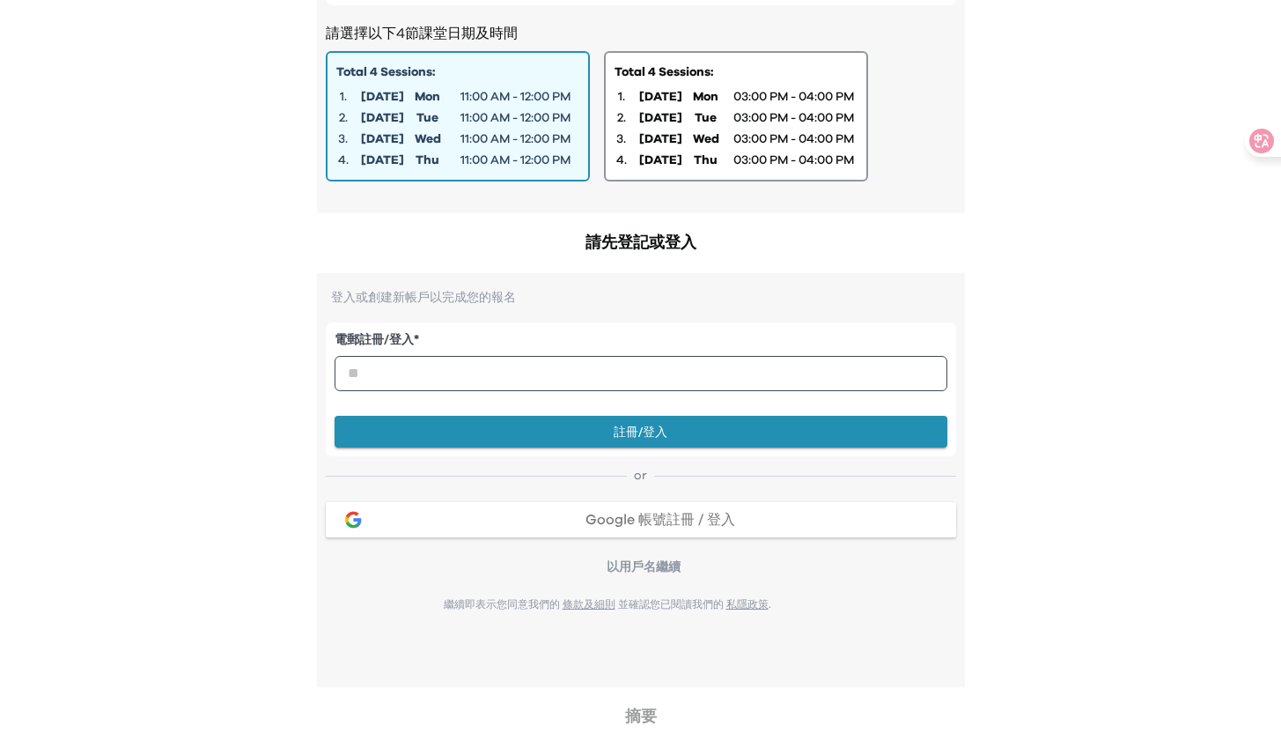
scroll to position [235, 0]
